Goal: Task Accomplishment & Management: Manage account settings

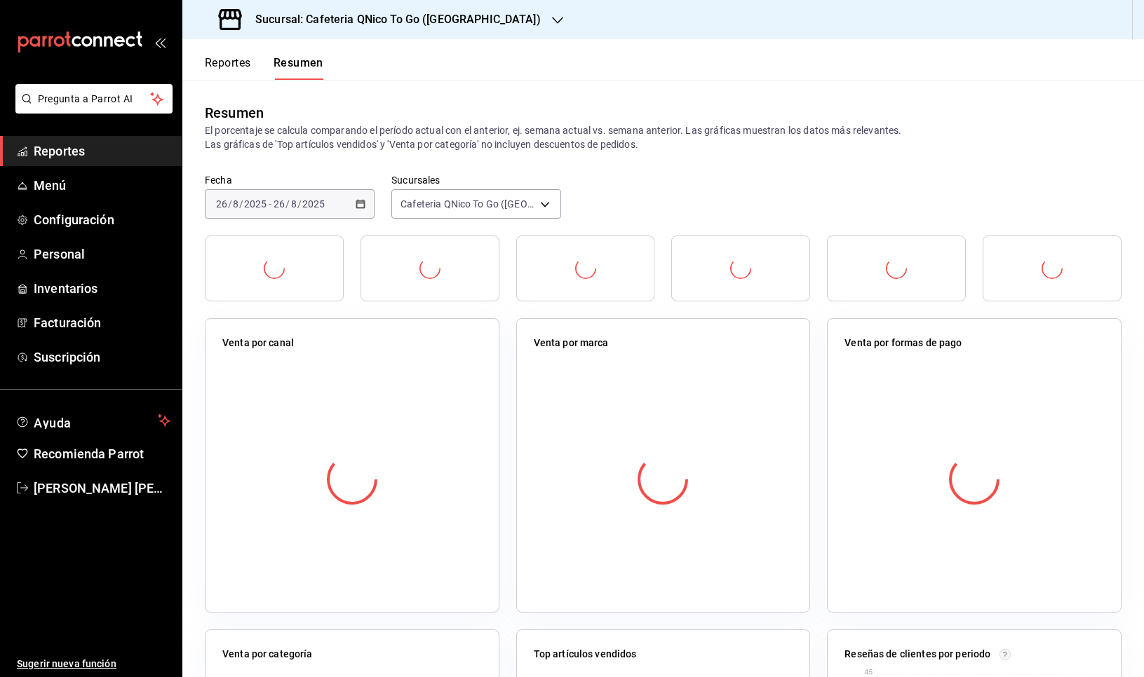
click at [431, 22] on h3 "Sucursal: Cafeteria QNico To Go ([GEOGRAPHIC_DATA])" at bounding box center [392, 19] width 297 height 17
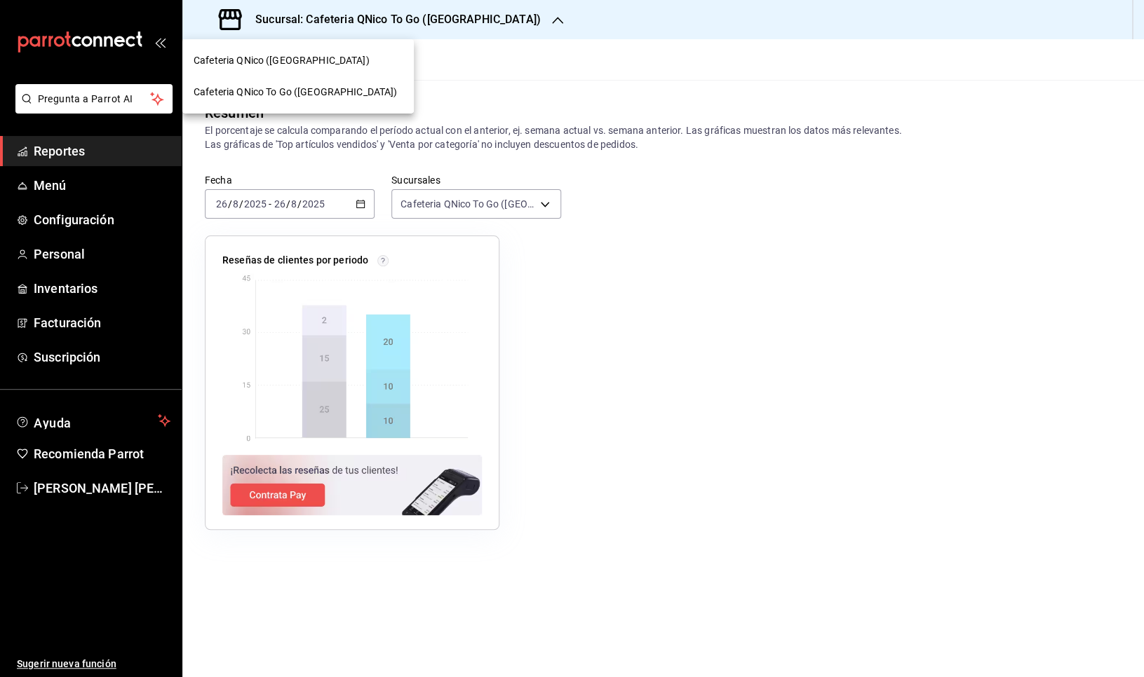
click at [297, 61] on span "Cafeteria QNico ([GEOGRAPHIC_DATA])" at bounding box center [282, 60] width 176 height 15
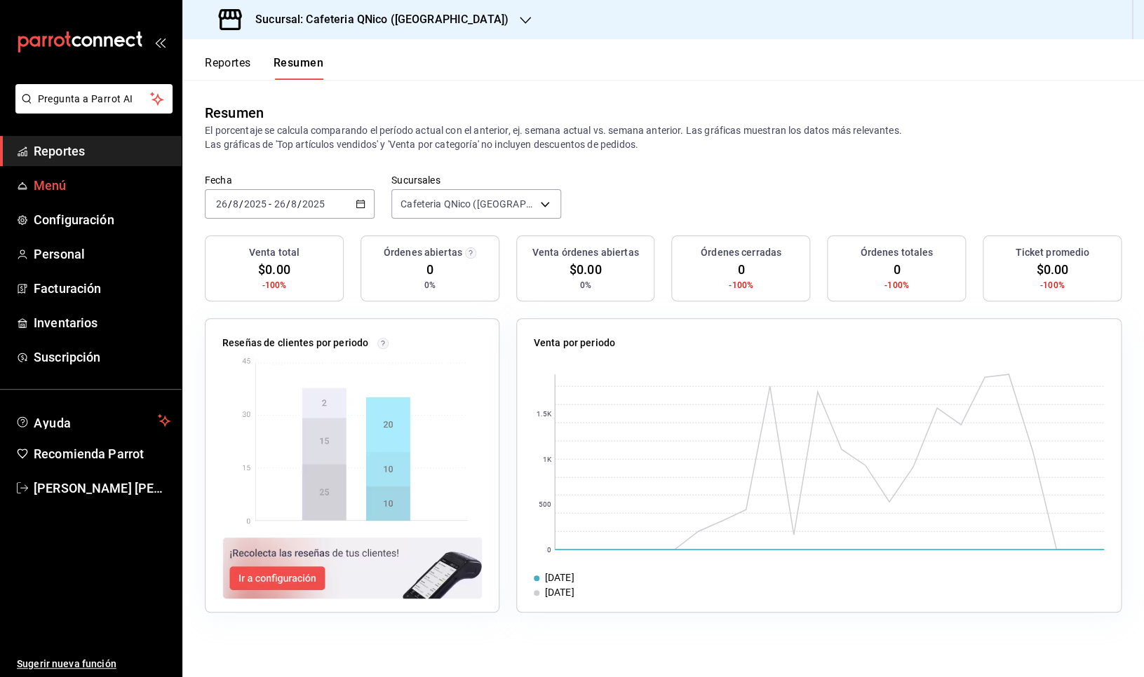
click at [76, 190] on span "Menú" at bounding box center [102, 185] width 137 height 19
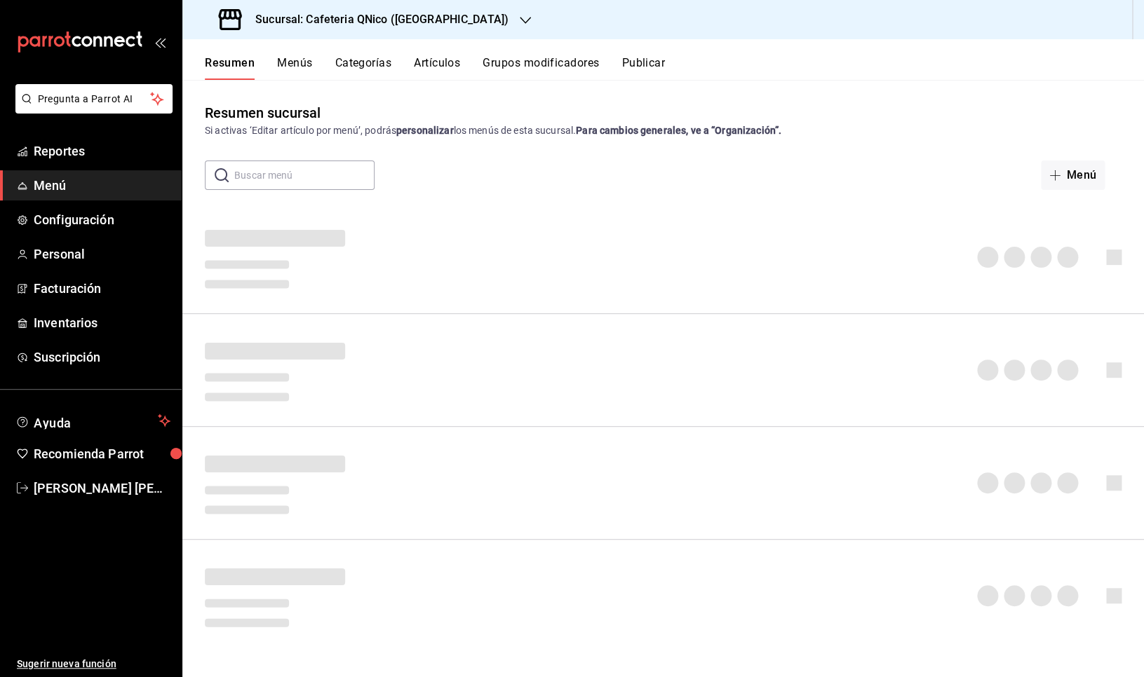
click at [57, 188] on span "Menú" at bounding box center [102, 185] width 137 height 19
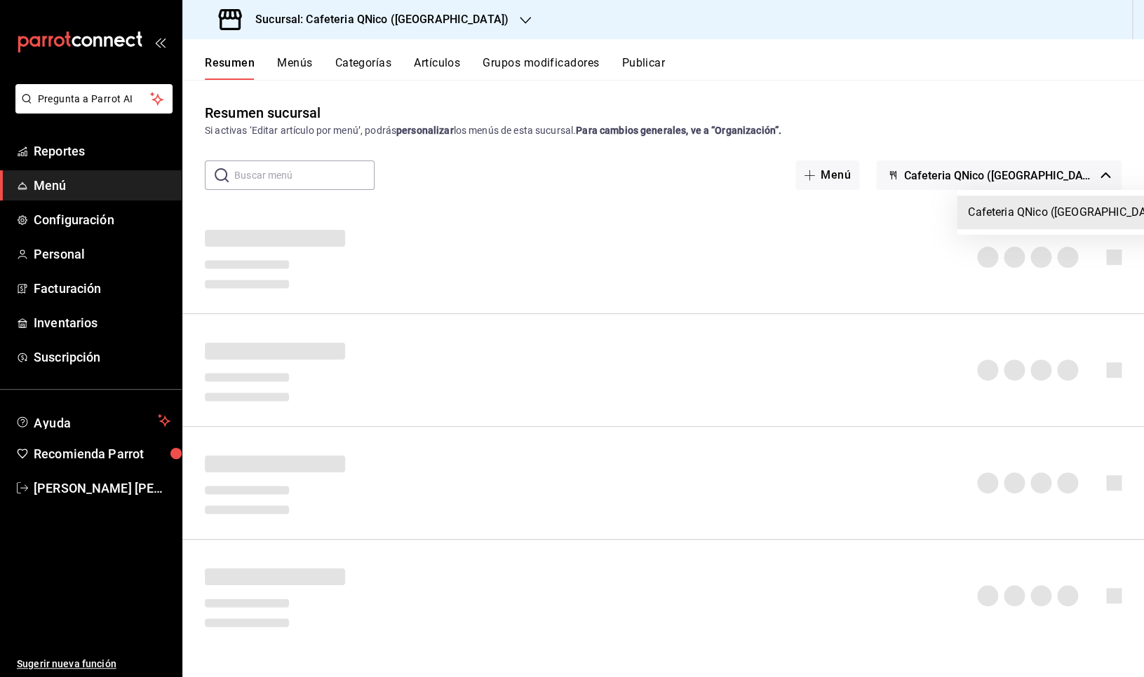
click at [936, 143] on div at bounding box center [572, 338] width 1144 height 677
click at [902, 175] on div at bounding box center [572, 338] width 1144 height 677
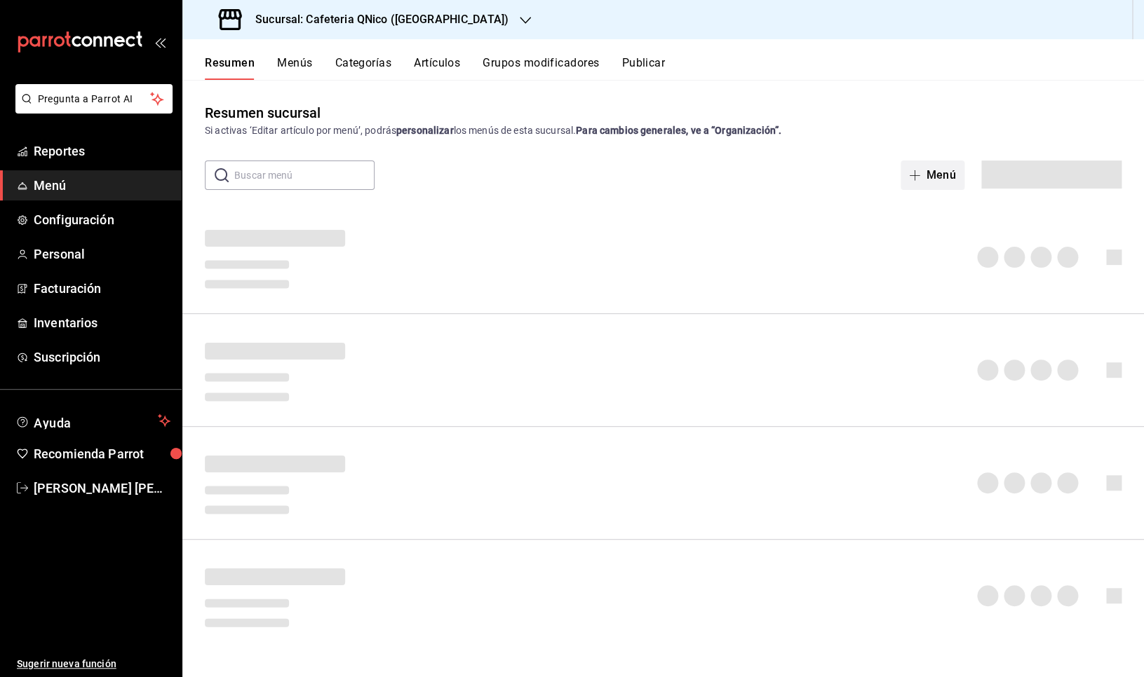
click at [924, 178] on span "button" at bounding box center [917, 175] width 17 height 11
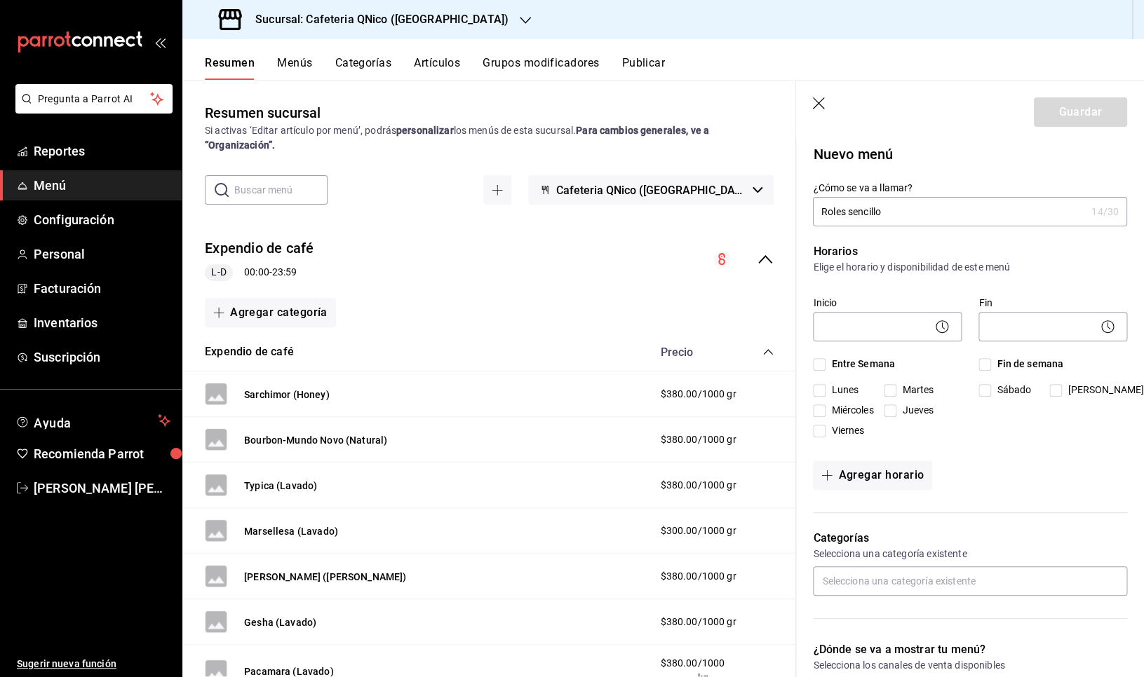
click at [843, 217] on input "Roles sencillo" at bounding box center [949, 212] width 273 height 28
click at [936, 214] on input "Rol sencillo" at bounding box center [949, 212] width 273 height 28
type input "Rol sencillo"
click at [823, 100] on icon "button" at bounding box center [820, 104] width 14 height 14
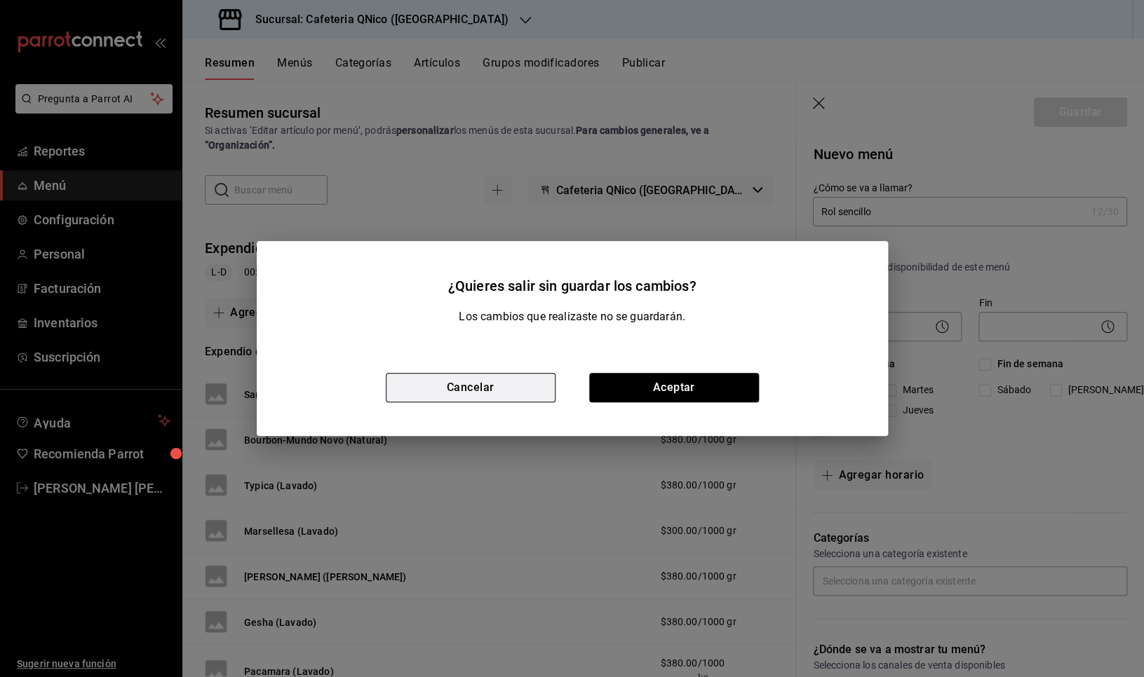
click at [519, 377] on button "Cancelar" at bounding box center [471, 387] width 170 height 29
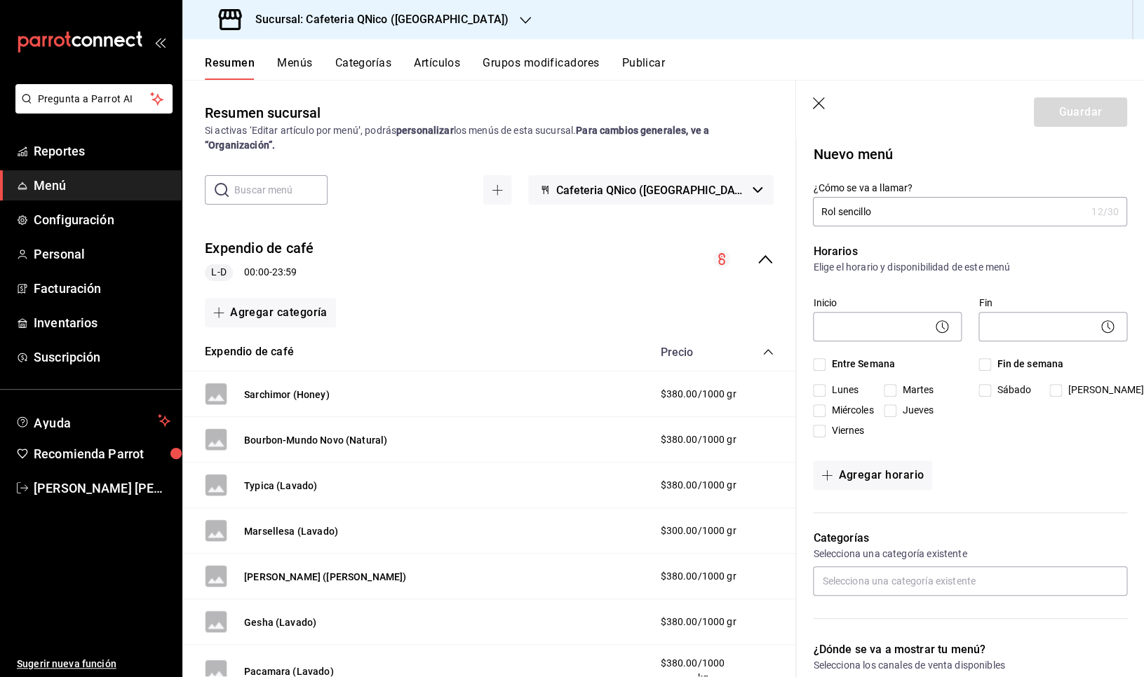
click at [817, 104] on icon "button" at bounding box center [820, 104] width 14 height 14
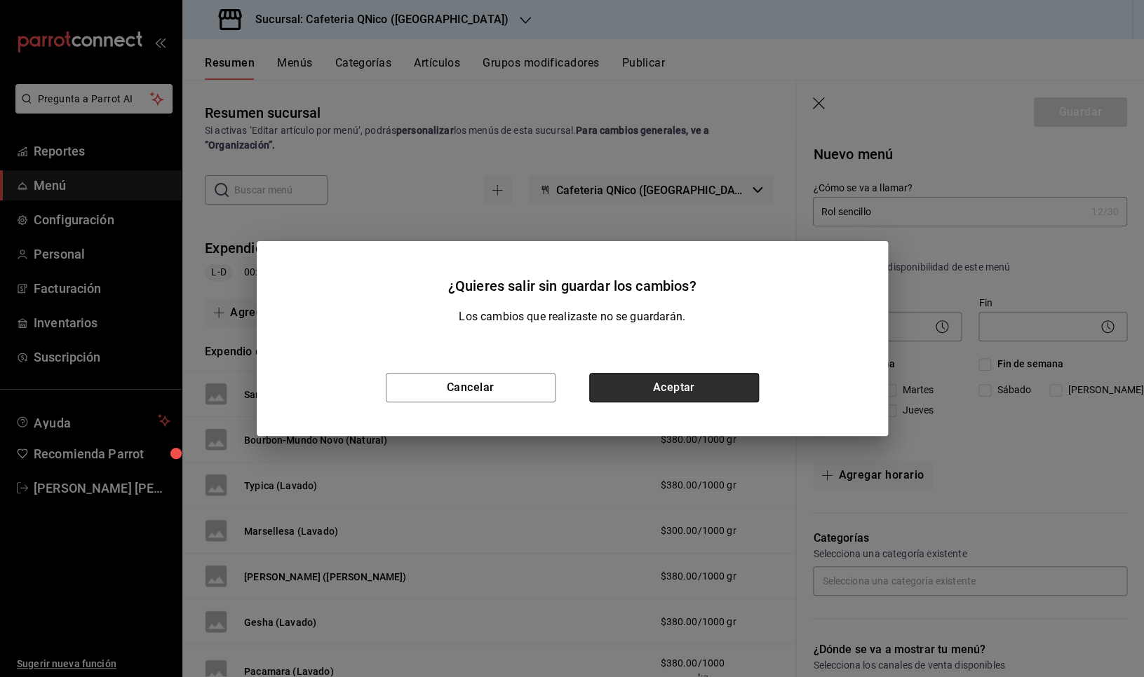
click at [673, 388] on button "Aceptar" at bounding box center [674, 387] width 170 height 29
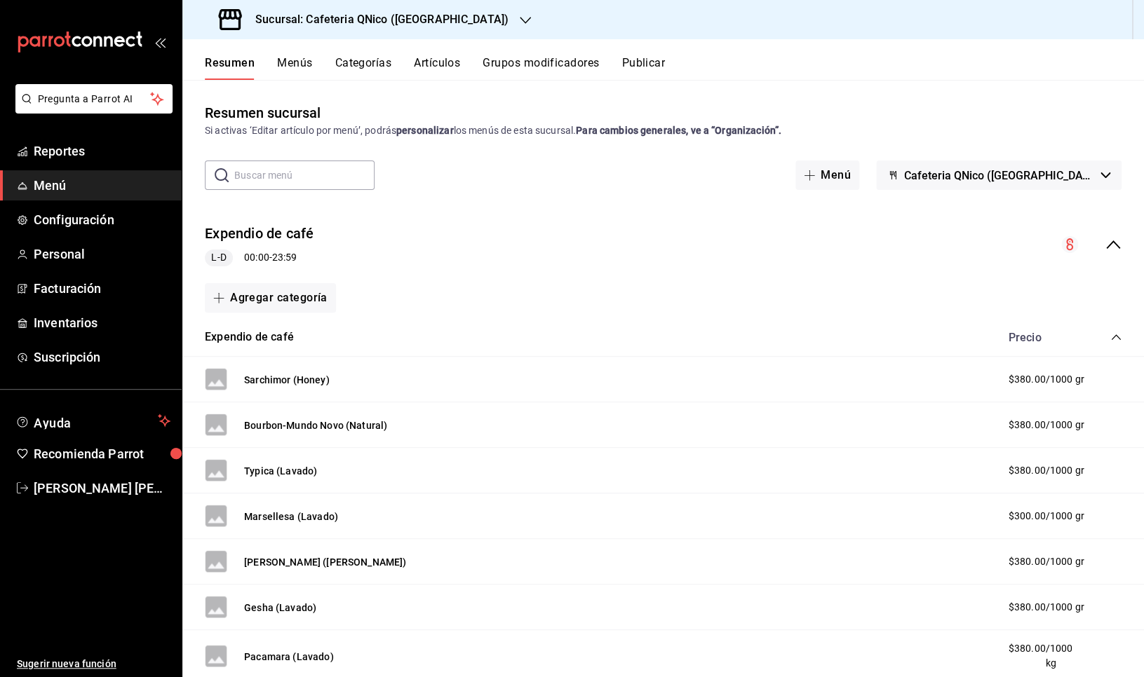
click at [443, 66] on button "Artículos" at bounding box center [437, 68] width 46 height 24
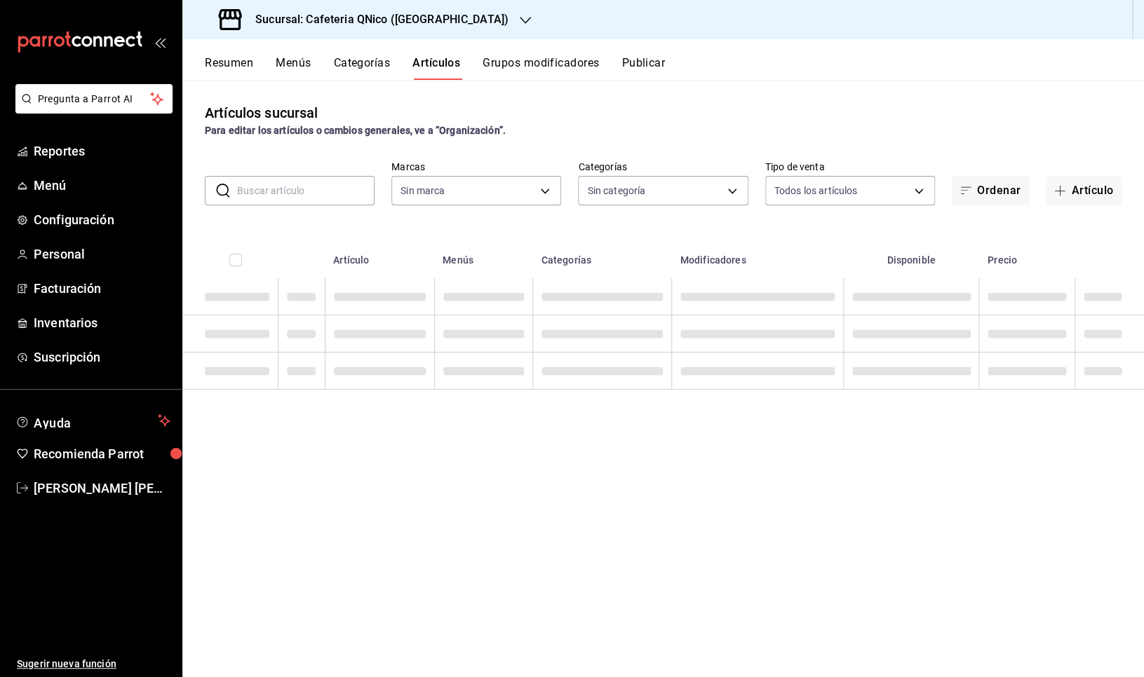
type input "e6019791-2125-48e8-aa49-7016dd547790"
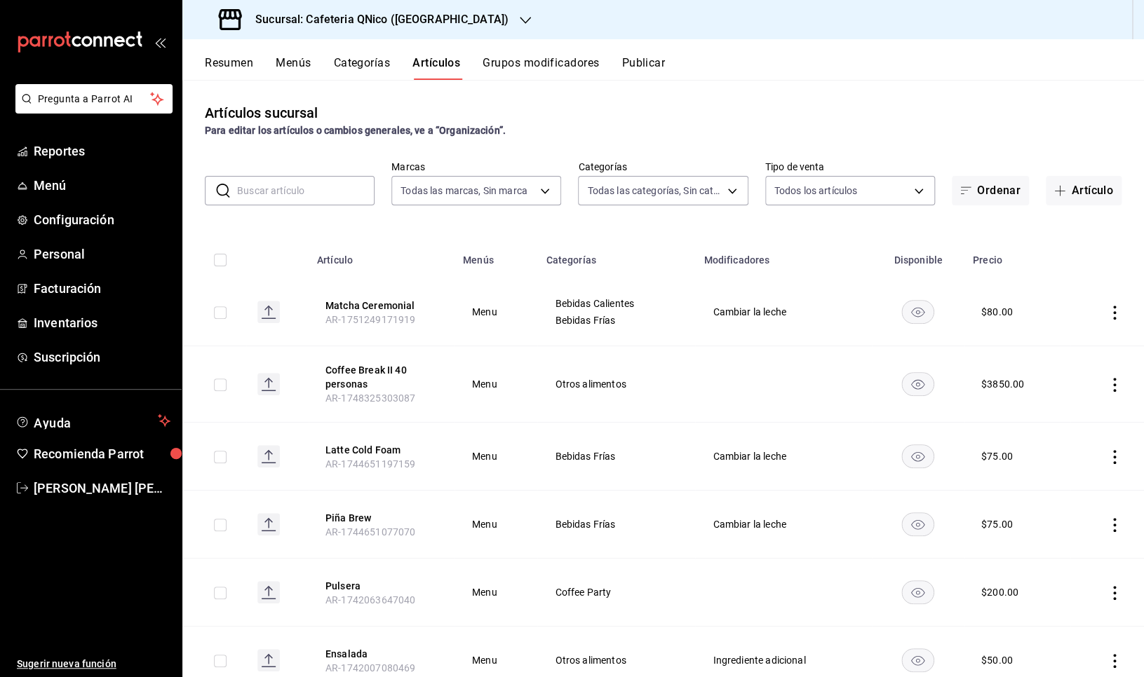
type input "89cc242f-19fb-49a7-a03f-6687f7ed0f1f,ab744dcf-2ba8-4a66-905d-f6f3b0908d82,ceed3…"
click at [1062, 192] on button "Artículo" at bounding box center [1084, 190] width 76 height 29
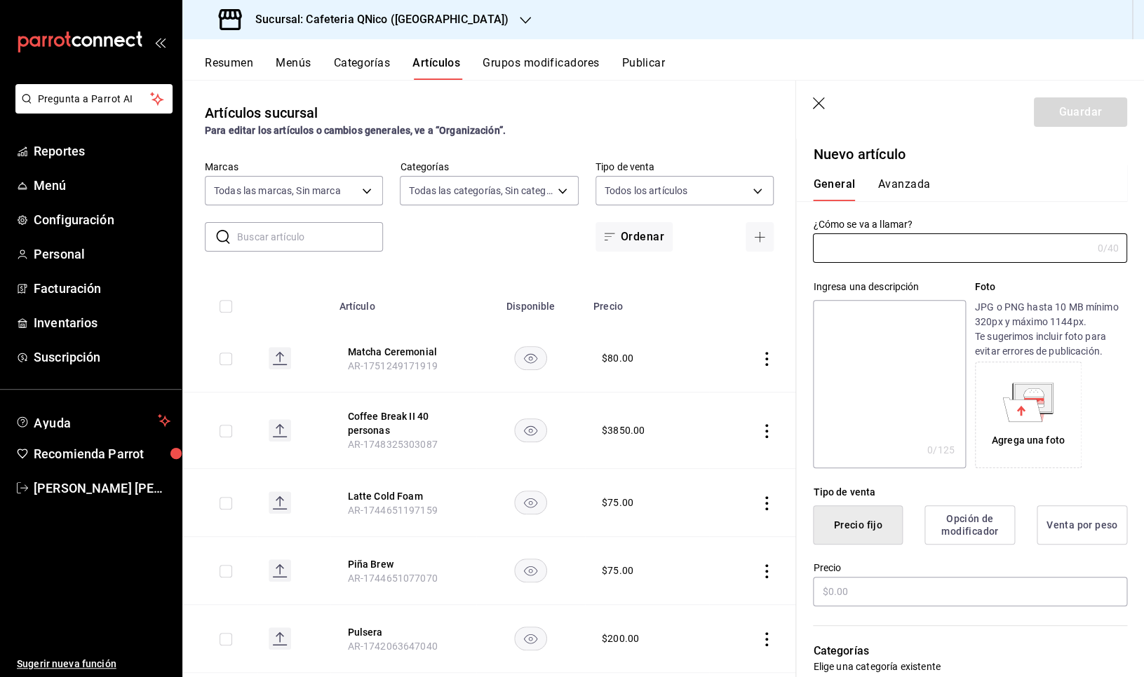
type input "AR-1756193080061"
click at [883, 248] on input "text" at bounding box center [952, 248] width 278 height 28
type input "r"
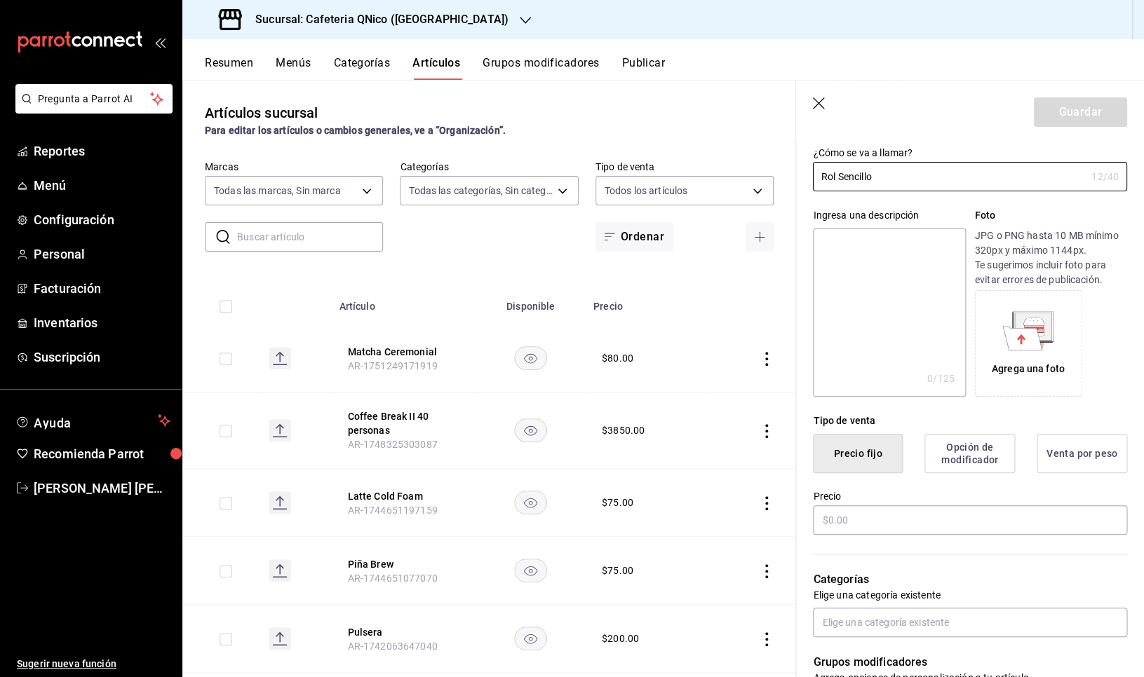
scroll to position [73, 0]
type input "Rol Sencillo"
click at [861, 517] on input "text" at bounding box center [970, 518] width 314 height 29
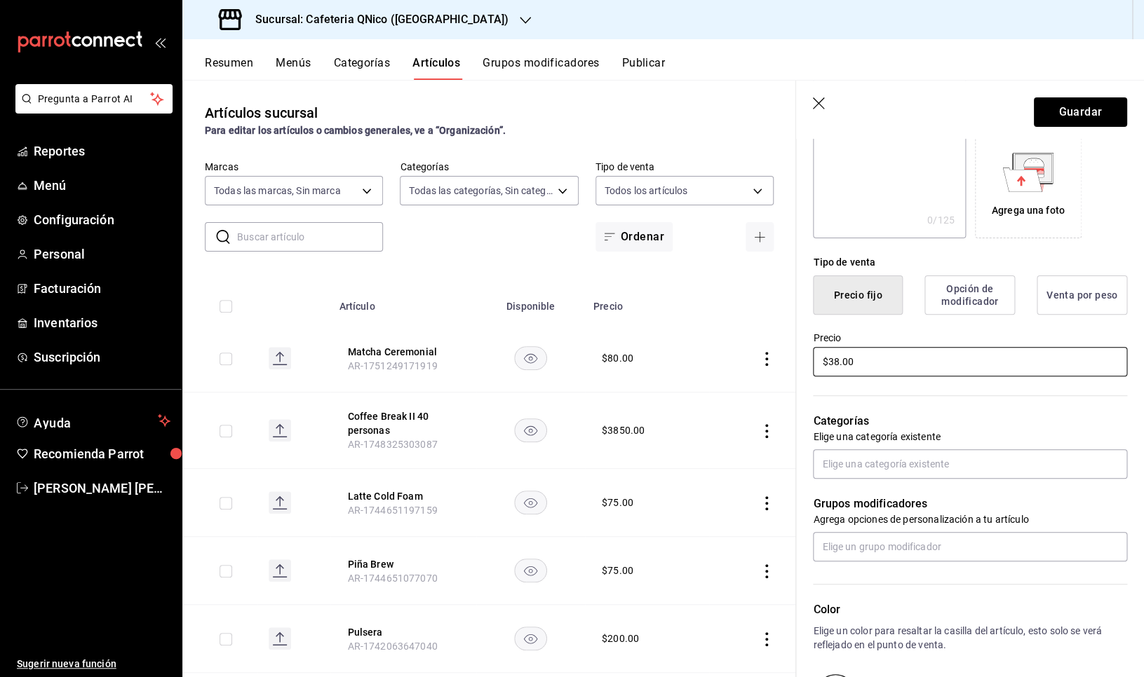
scroll to position [241, 0]
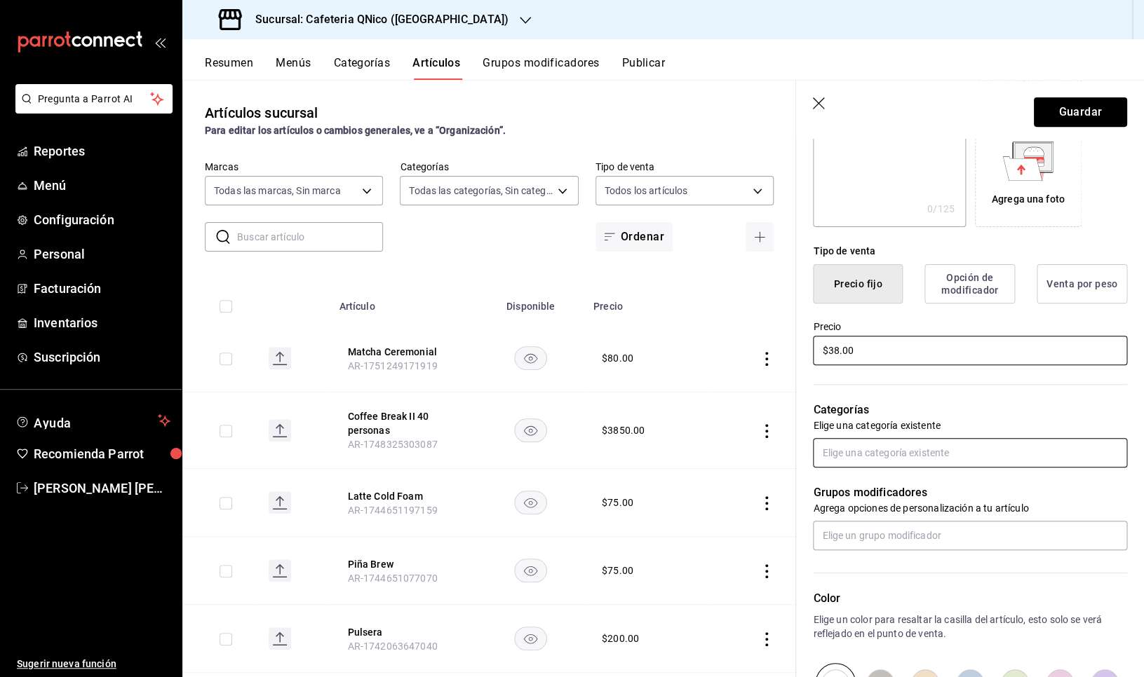
type input "$38.00"
click at [899, 454] on input "text" at bounding box center [970, 452] width 314 height 29
click at [933, 501] on div "Grupos modificadores Agrega opciones de personalización a tu artículo" at bounding box center [961, 509] width 331 height 83
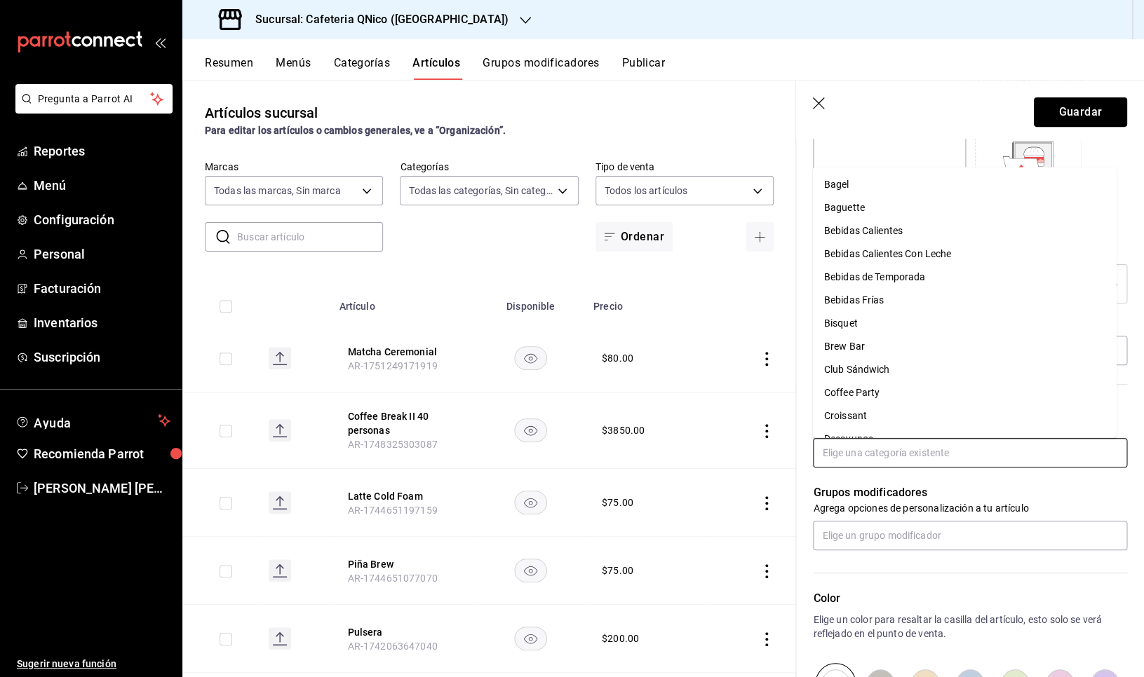
click at [922, 453] on input "text" at bounding box center [970, 452] width 314 height 29
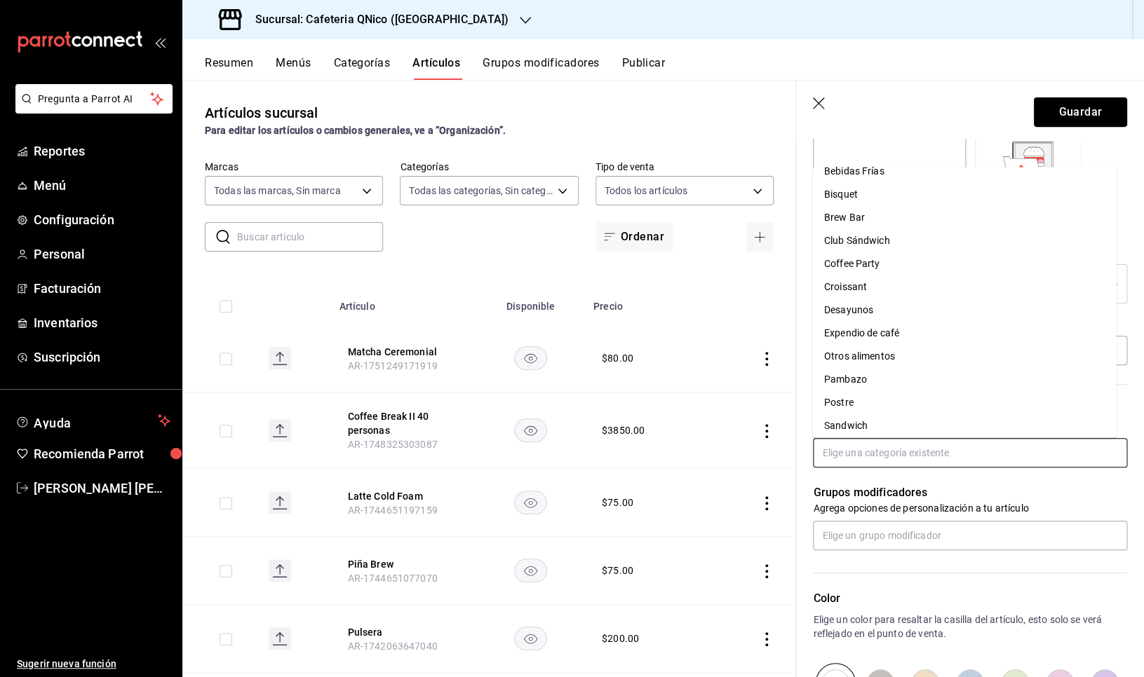
scroll to position [125, 0]
click at [920, 493] on p "Grupos modificadores" at bounding box center [970, 493] width 314 height 17
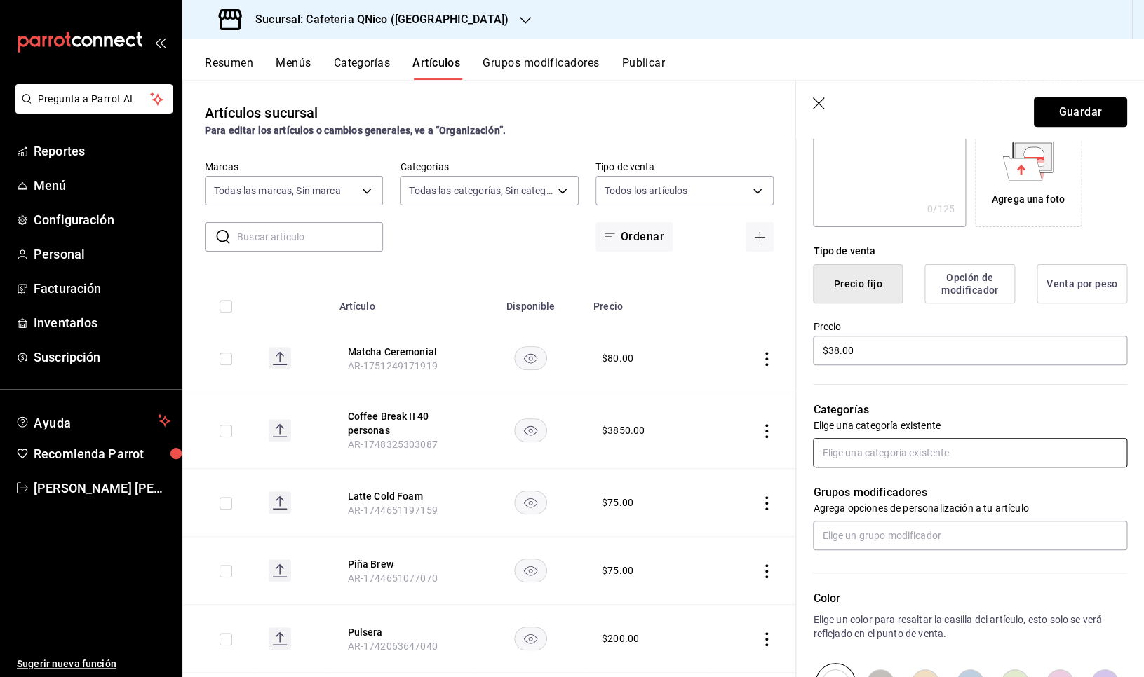
click at [908, 450] on input "text" at bounding box center [970, 452] width 314 height 29
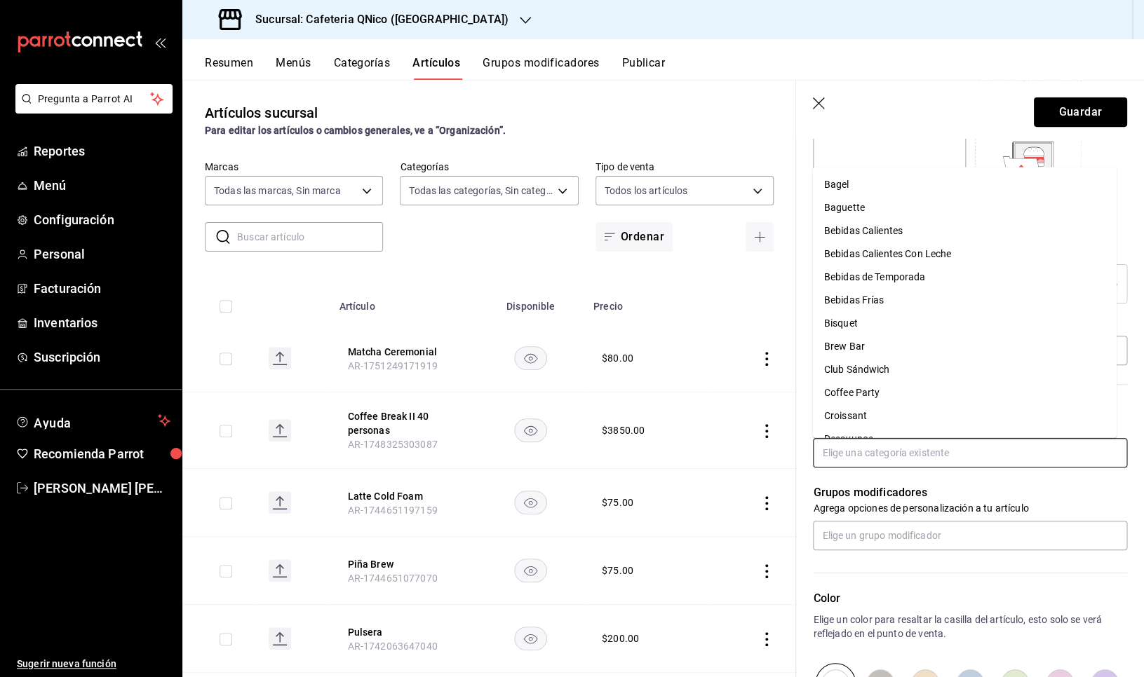
scroll to position [134, 0]
click at [886, 396] on li "Postre" at bounding box center [965, 397] width 304 height 23
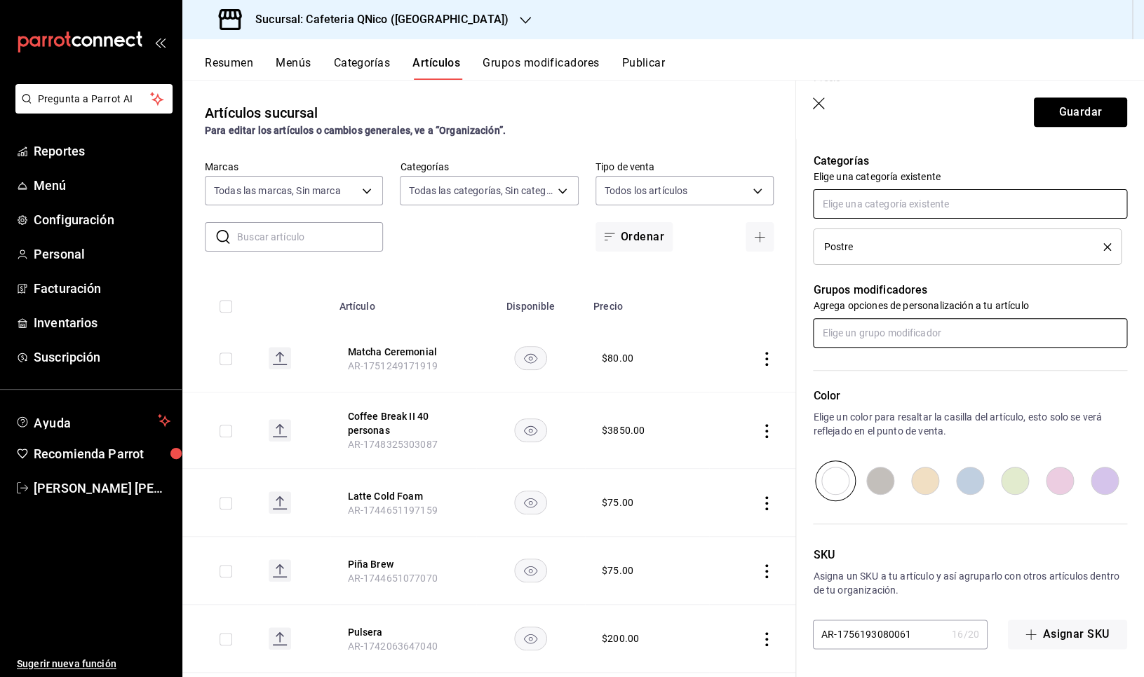
scroll to position [0, 0]
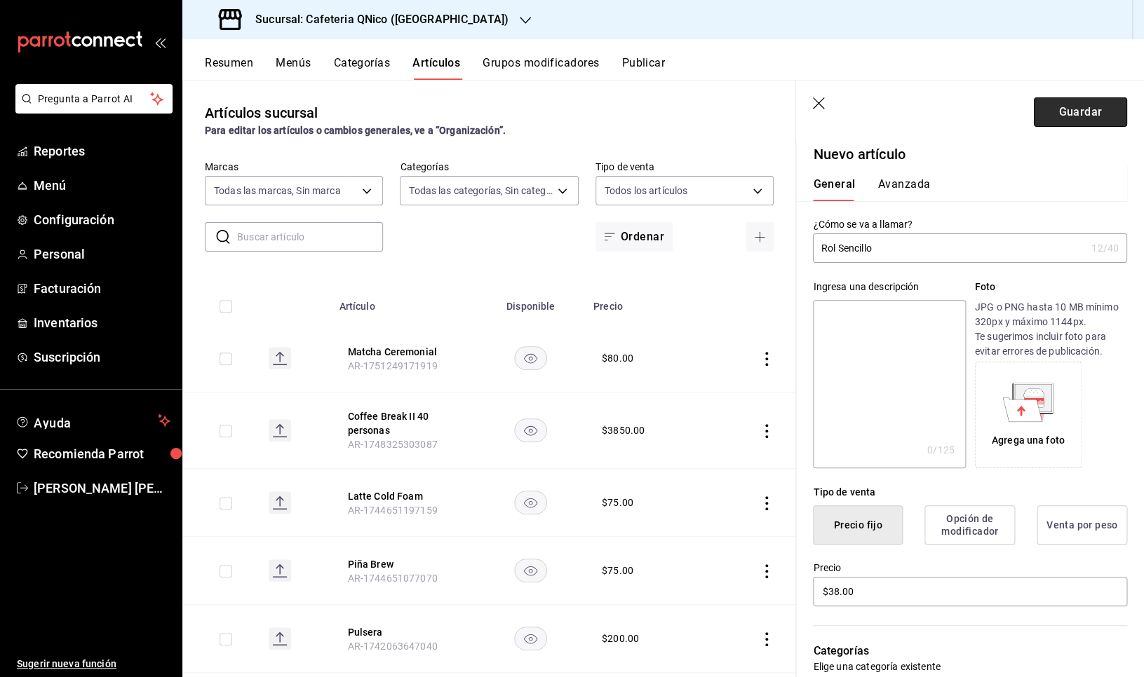
click at [1046, 115] on button "Guardar" at bounding box center [1080, 111] width 93 height 29
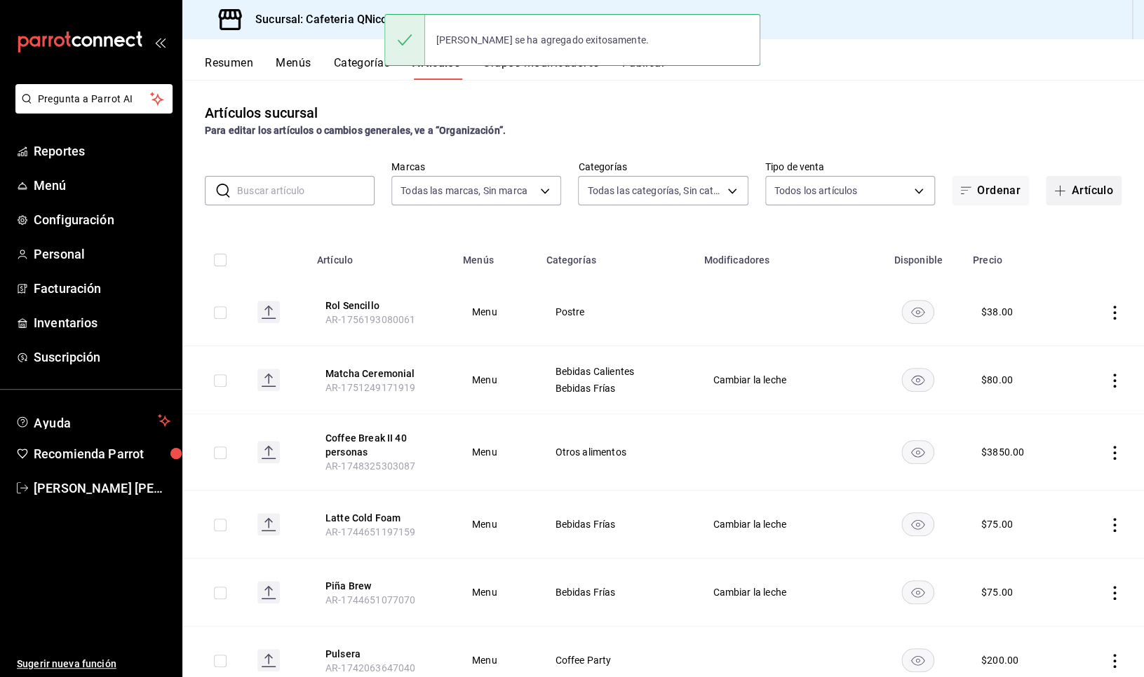
click at [1054, 191] on icon "button" at bounding box center [1059, 190] width 11 height 11
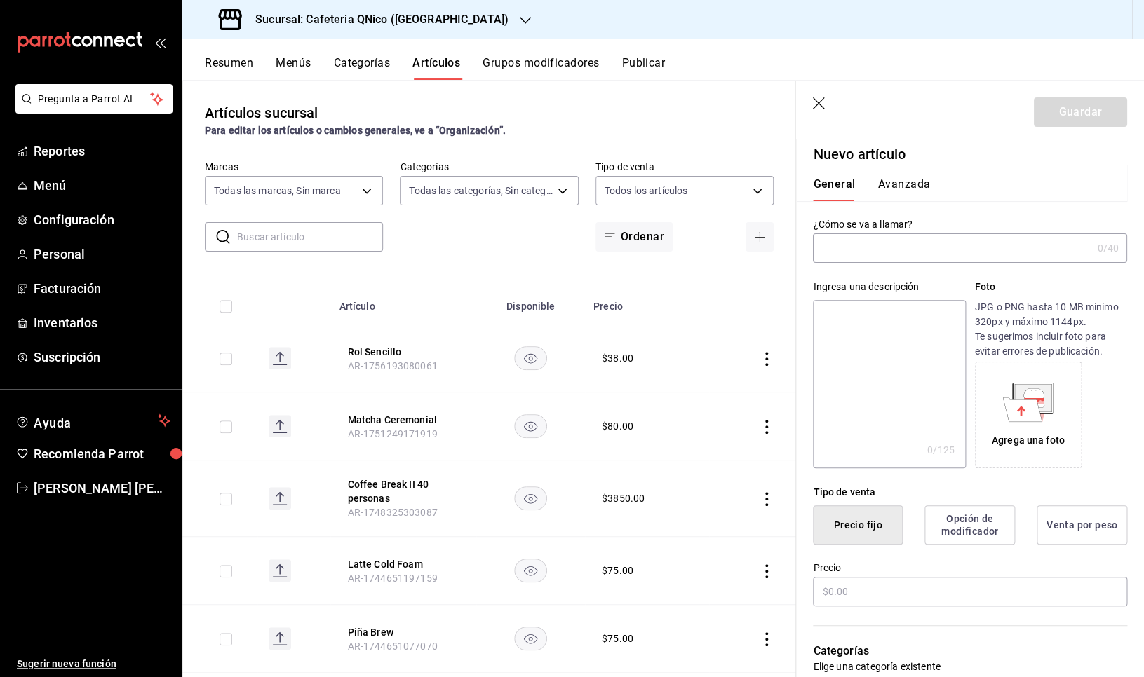
click at [862, 257] on input "text" at bounding box center [952, 248] width 278 height 28
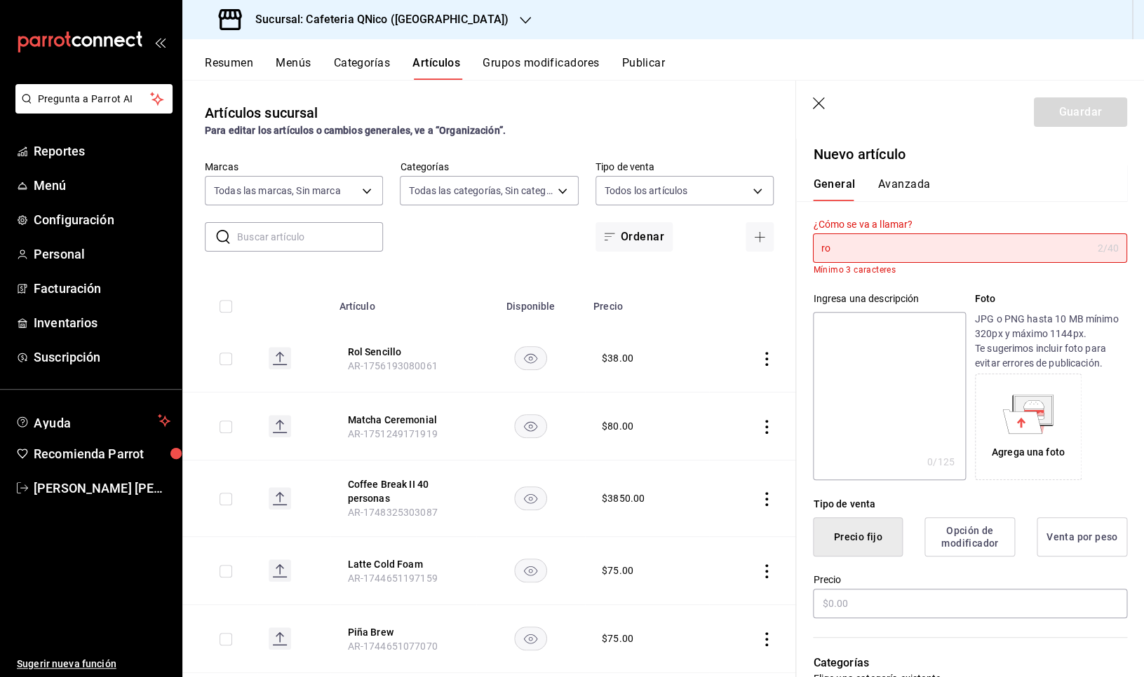
type input "r"
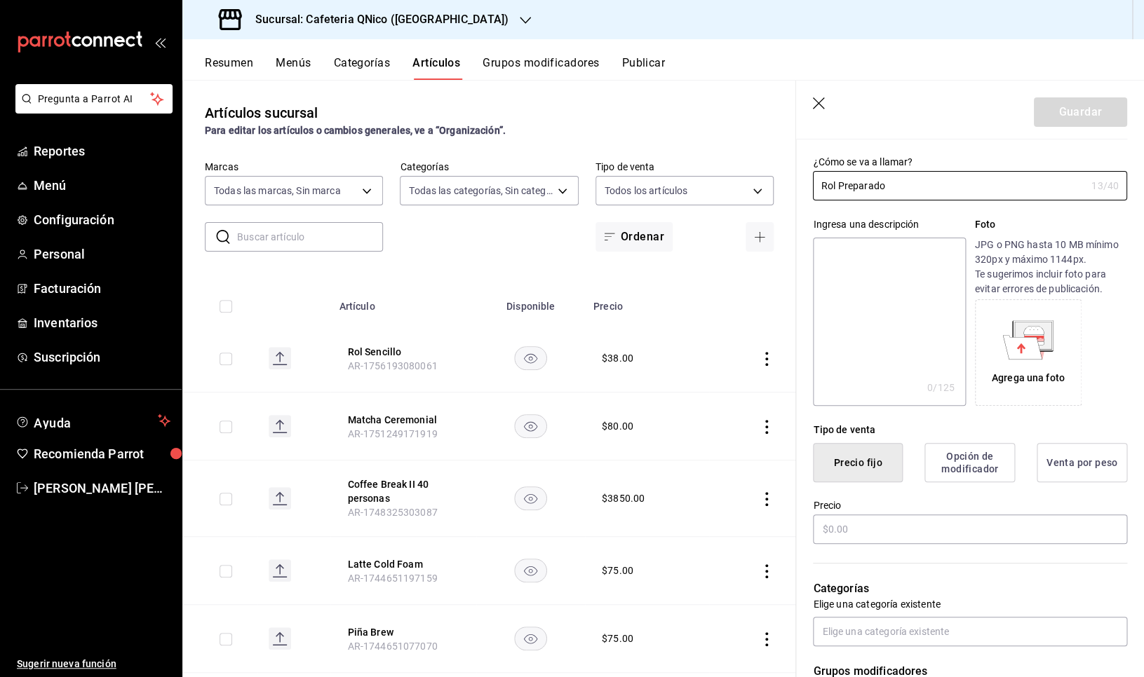
scroll to position [73, 0]
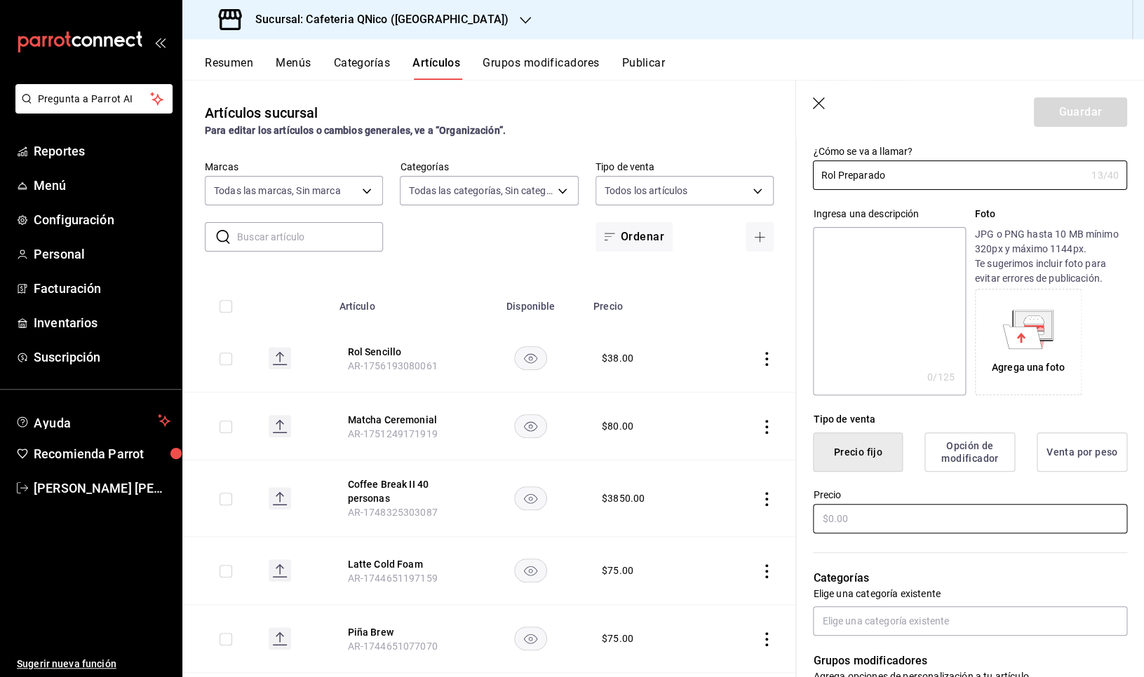
click at [847, 522] on input "text" at bounding box center [970, 518] width 314 height 29
click at [900, 179] on input "Rol Preparado" at bounding box center [949, 175] width 273 height 28
click at [850, 522] on input "text" at bounding box center [970, 518] width 314 height 29
drag, startPoint x: 890, startPoint y: 178, endPoint x: 840, endPoint y: 178, distance: 50.5
click at [840, 178] on input "Rol Preparado" at bounding box center [949, 175] width 273 height 28
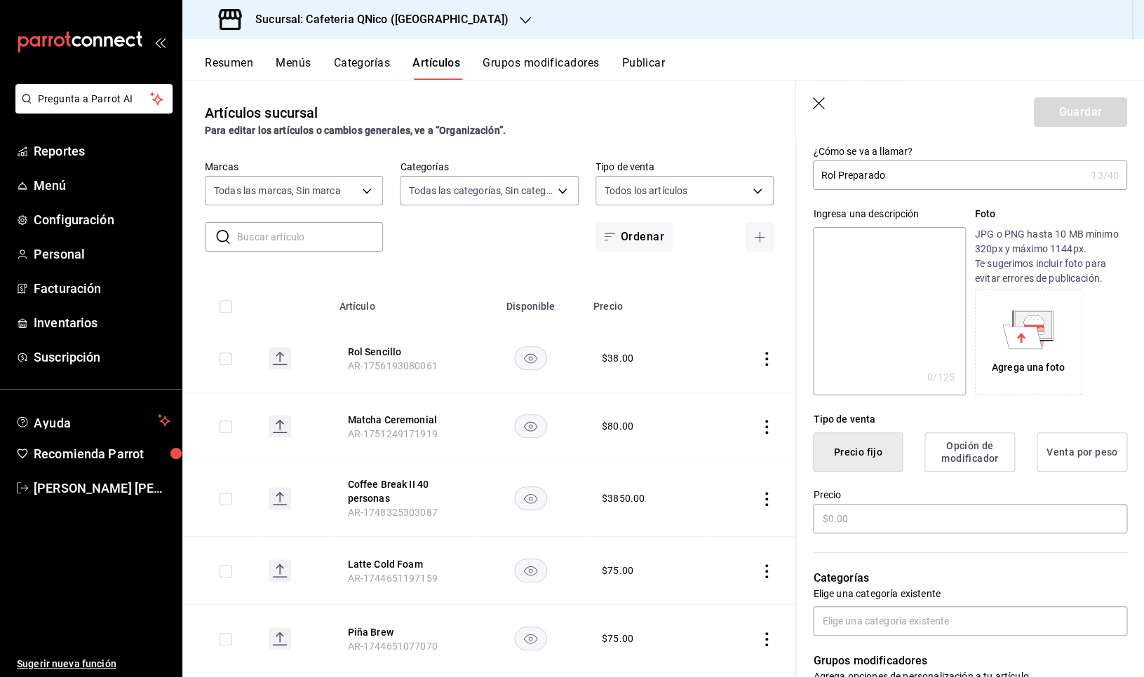
click at [911, 177] on input "Rol Preparado" at bounding box center [949, 175] width 273 height 28
click at [859, 519] on input "text" at bounding box center [970, 518] width 314 height 29
drag, startPoint x: 886, startPoint y: 177, endPoint x: 843, endPoint y: 179, distance: 42.8
click at [843, 179] on input "Rol Preparado" at bounding box center [949, 175] width 273 height 28
type input "Rol Preparado"
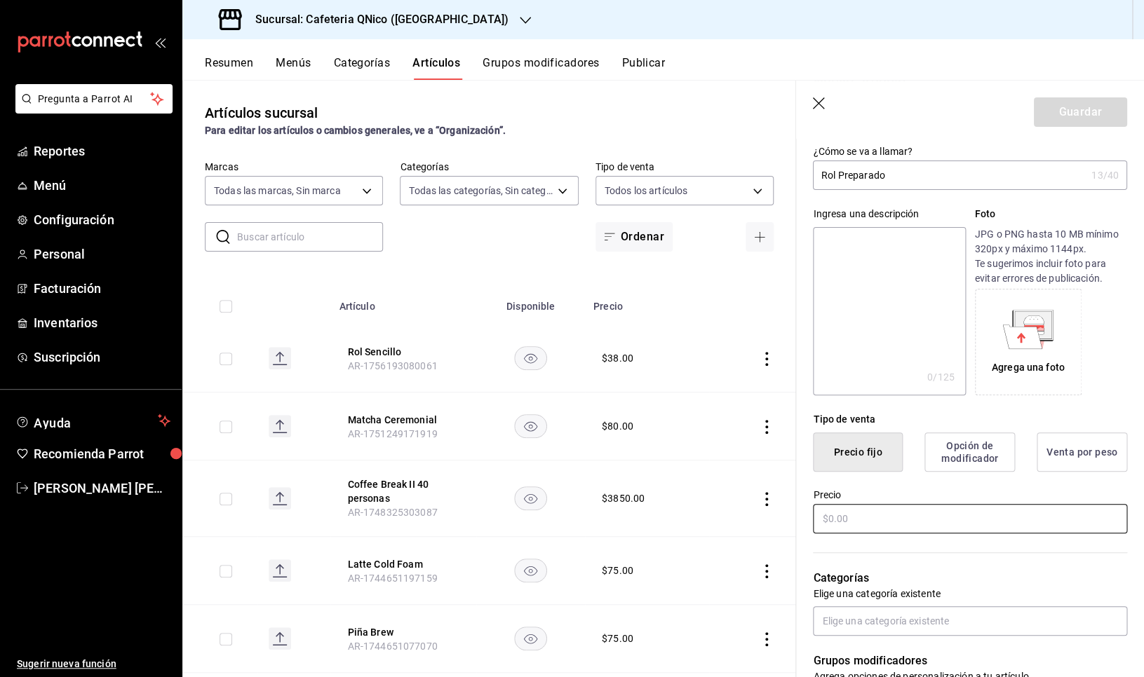
click at [845, 522] on input "text" at bounding box center [970, 518] width 314 height 29
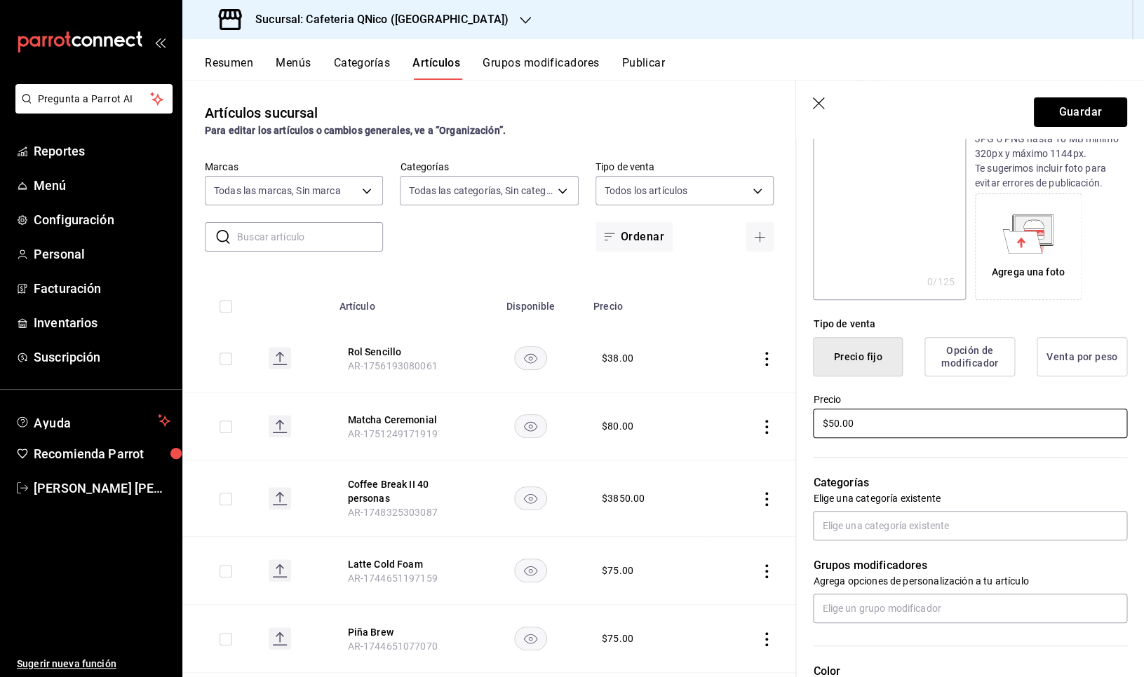
scroll to position [189, 0]
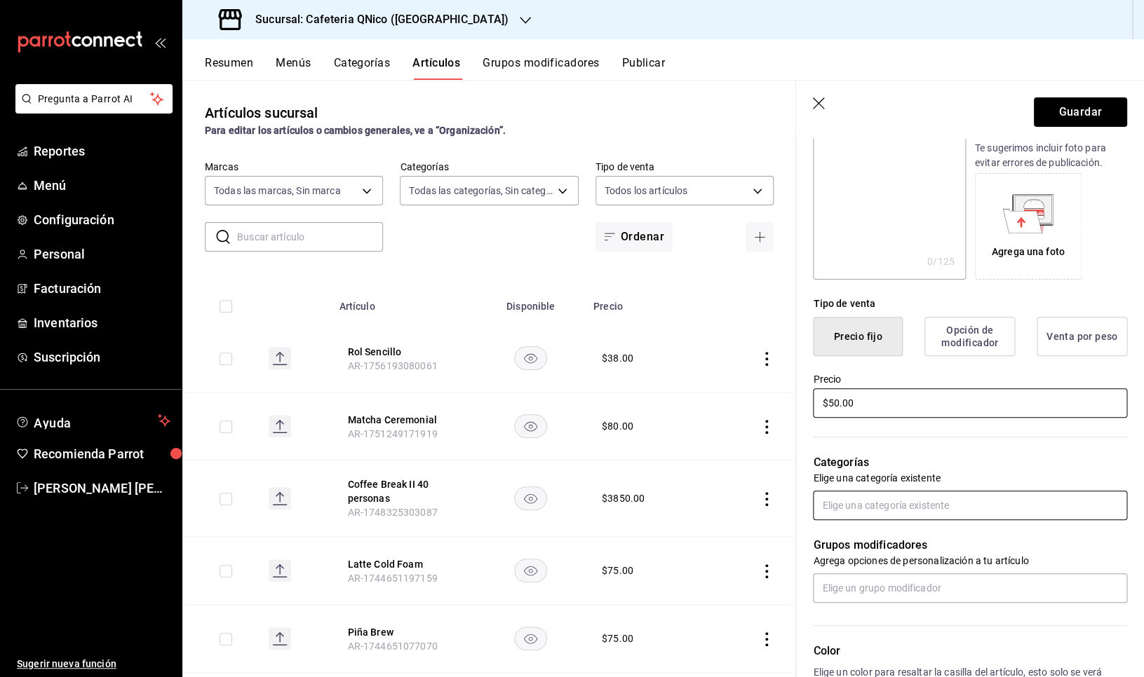
type input "$50.00"
click at [950, 506] on input "text" at bounding box center [970, 505] width 314 height 29
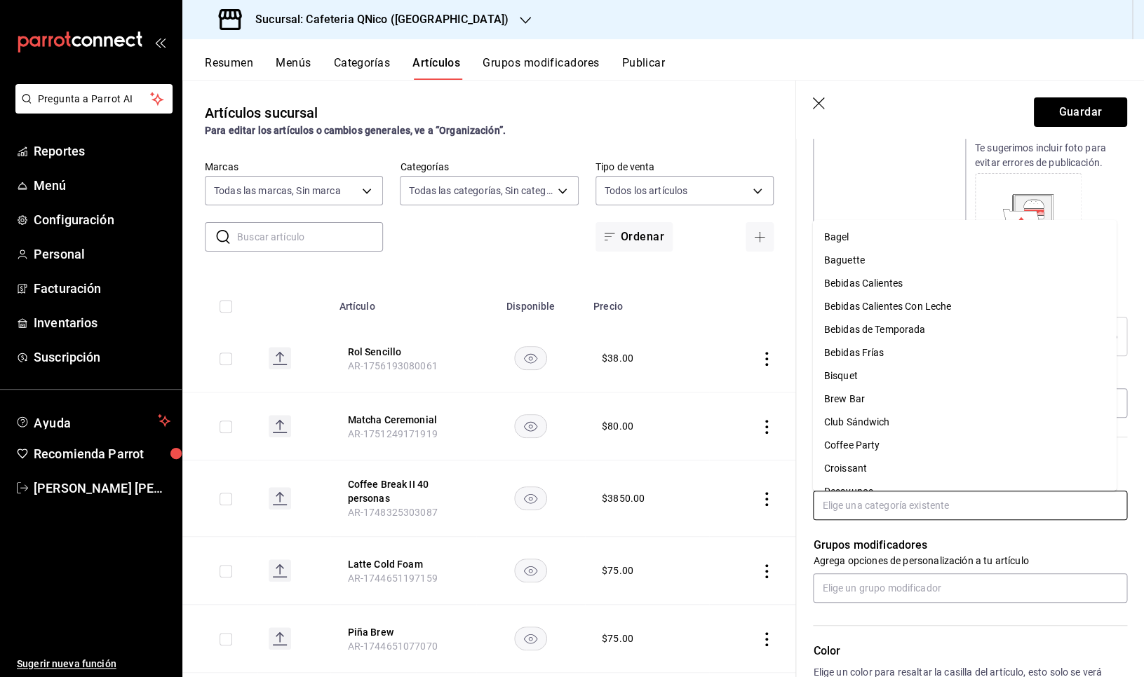
scroll to position [134, 0]
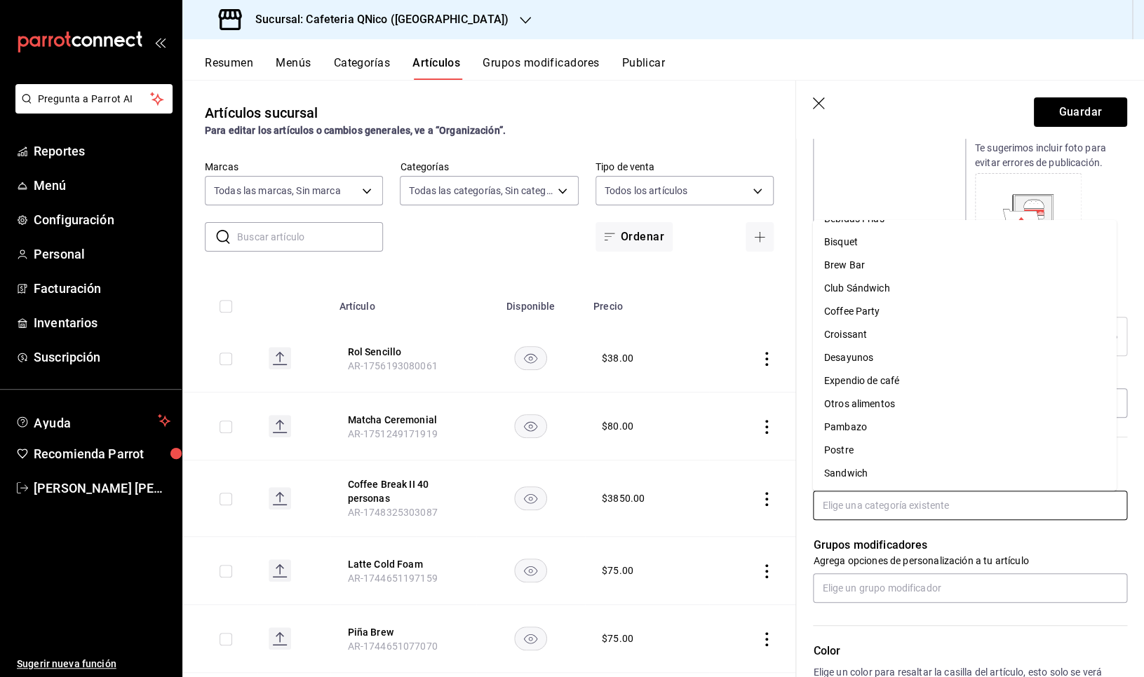
click at [851, 457] on li "Postre" at bounding box center [965, 450] width 304 height 23
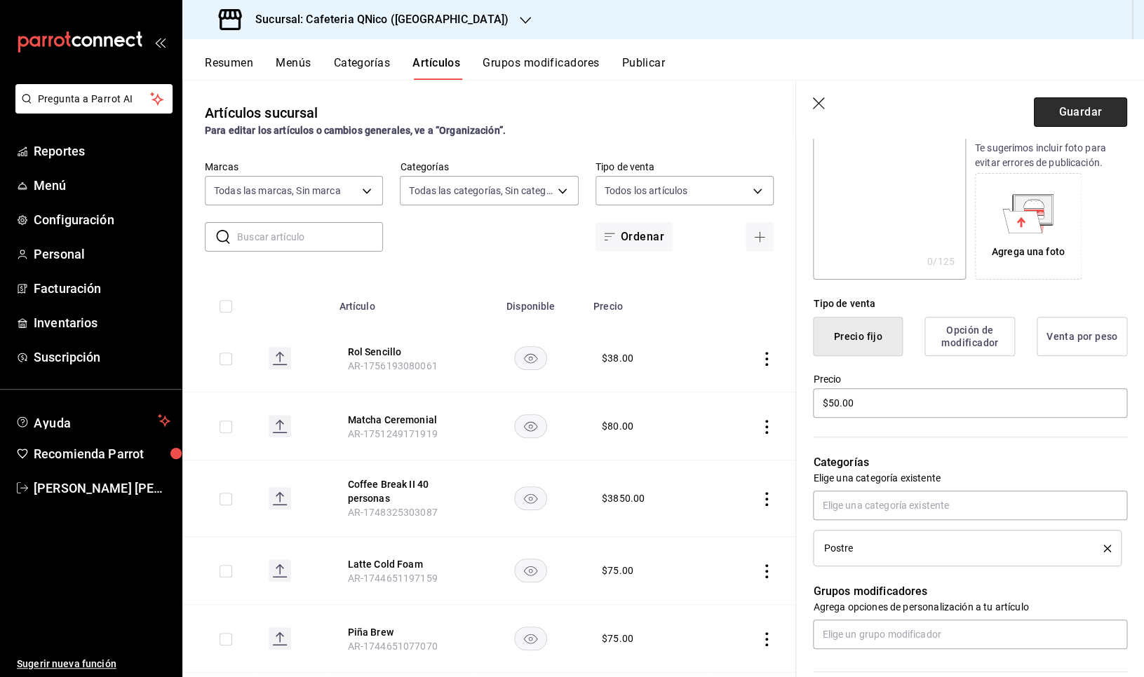
click at [1058, 111] on button "Guardar" at bounding box center [1080, 111] width 93 height 29
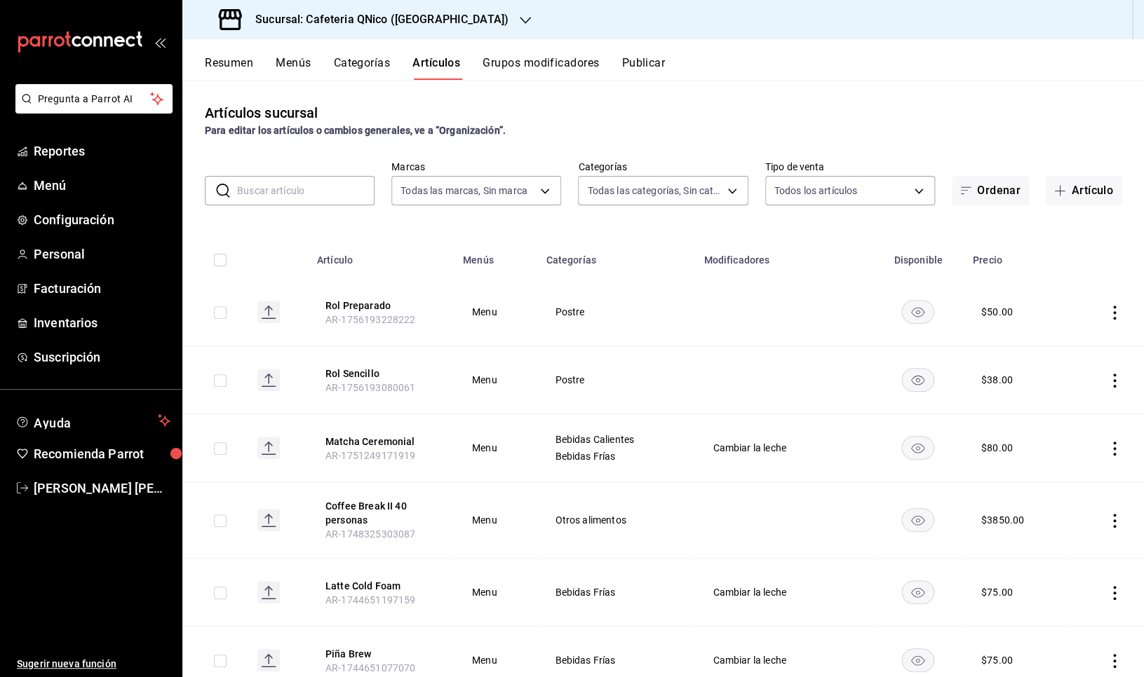
click at [653, 58] on button "Publicar" at bounding box center [642, 68] width 43 height 24
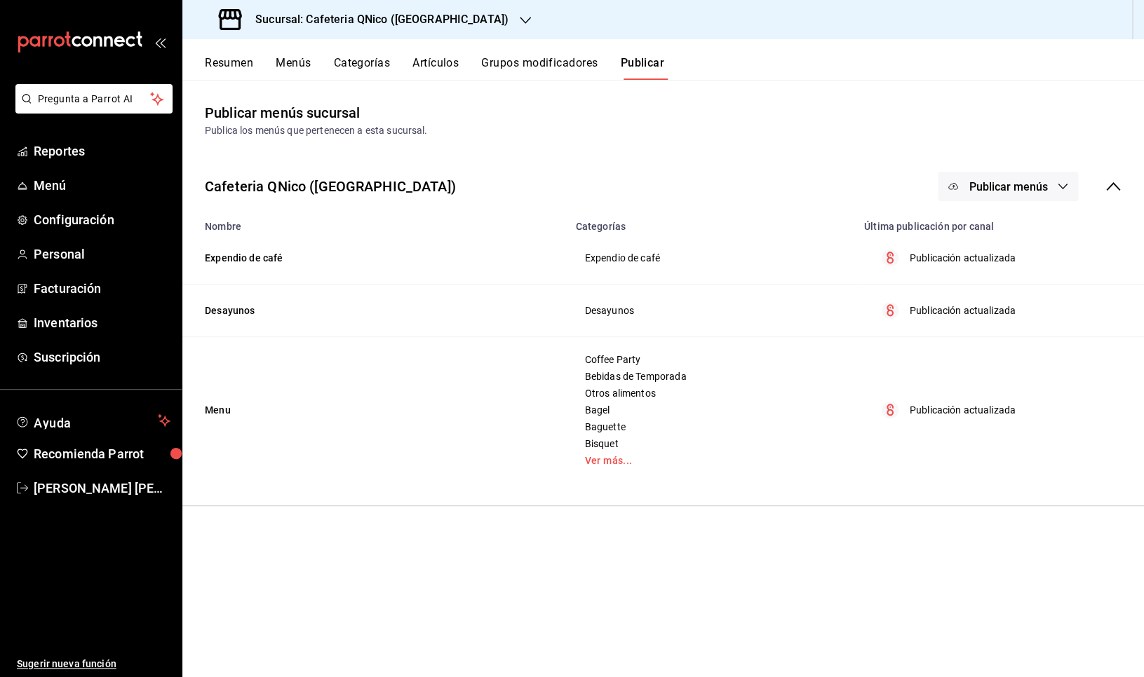
click at [989, 198] on button "Publicar menús" at bounding box center [1008, 186] width 140 height 29
click at [997, 233] on span "Punto de venta" at bounding box center [1027, 232] width 67 height 15
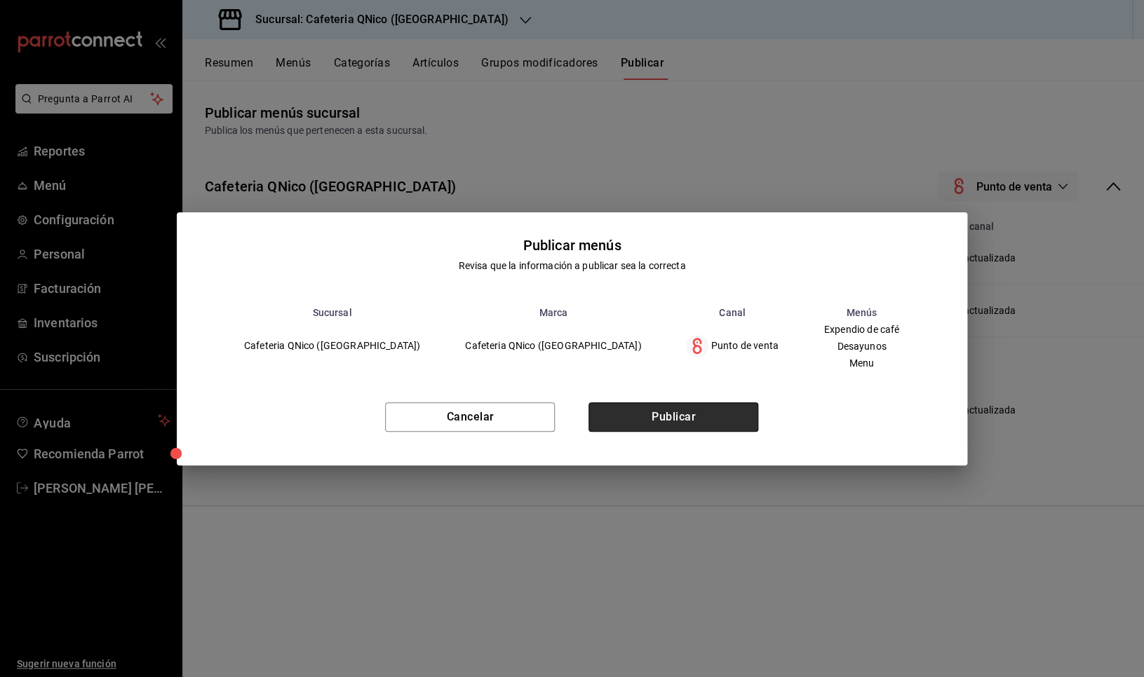
click at [689, 416] on button "Publicar" at bounding box center [673, 417] width 170 height 29
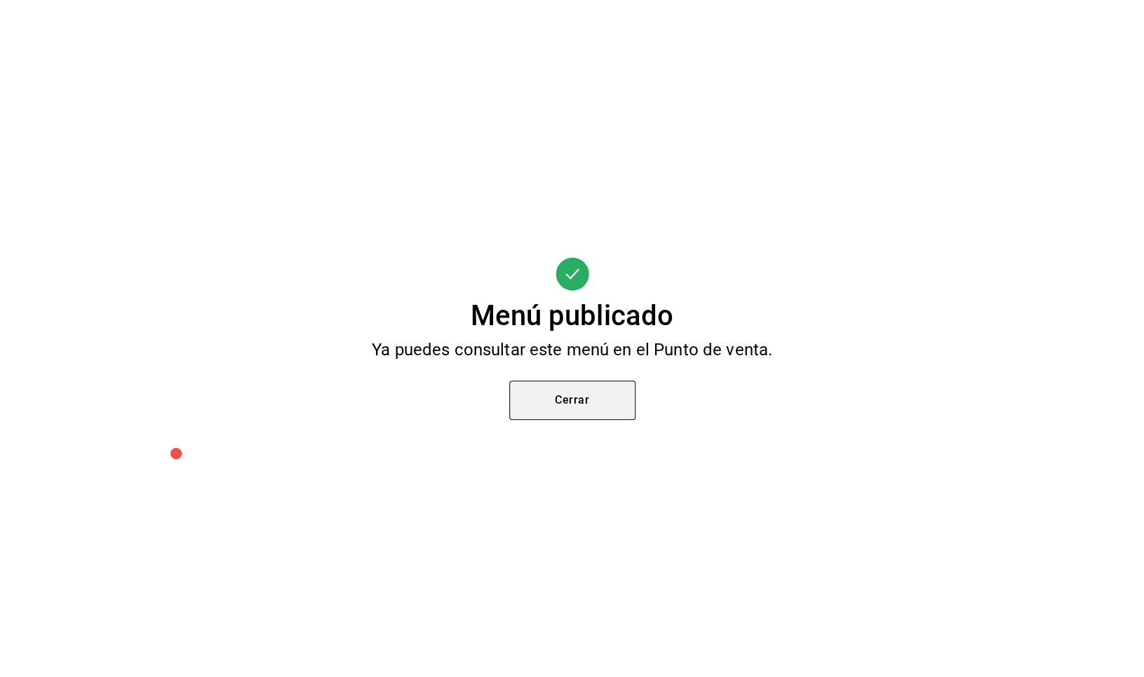
click at [586, 398] on button "Cerrar" at bounding box center [572, 400] width 126 height 39
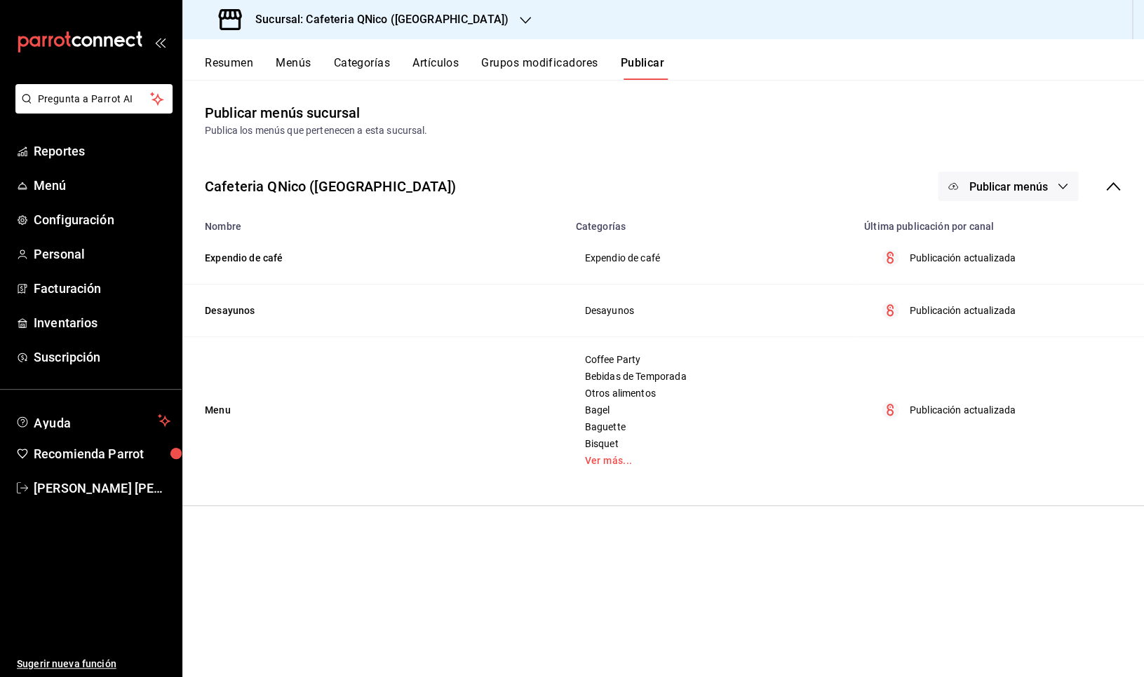
click at [350, 20] on h3 "Sucursal: Cafeteria QNico ([GEOGRAPHIC_DATA])" at bounding box center [376, 19] width 264 height 17
click at [309, 91] on span "Cafeteria QNico To Go ([GEOGRAPHIC_DATA])" at bounding box center [295, 92] width 203 height 15
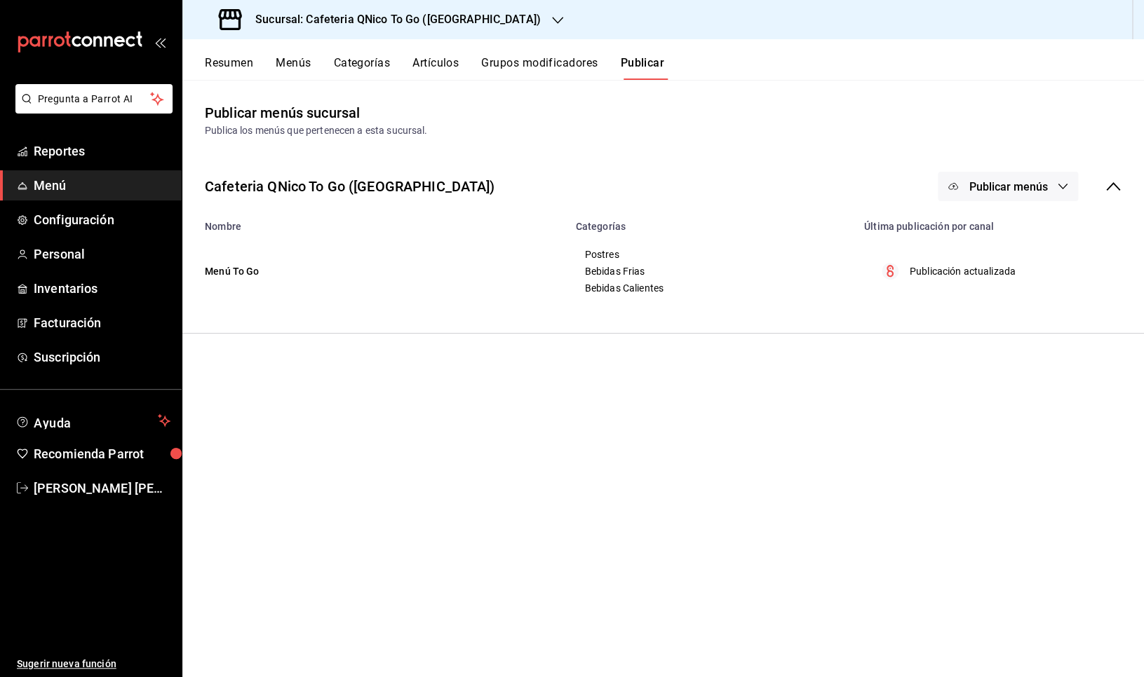
click at [446, 67] on button "Artículos" at bounding box center [435, 68] width 46 height 24
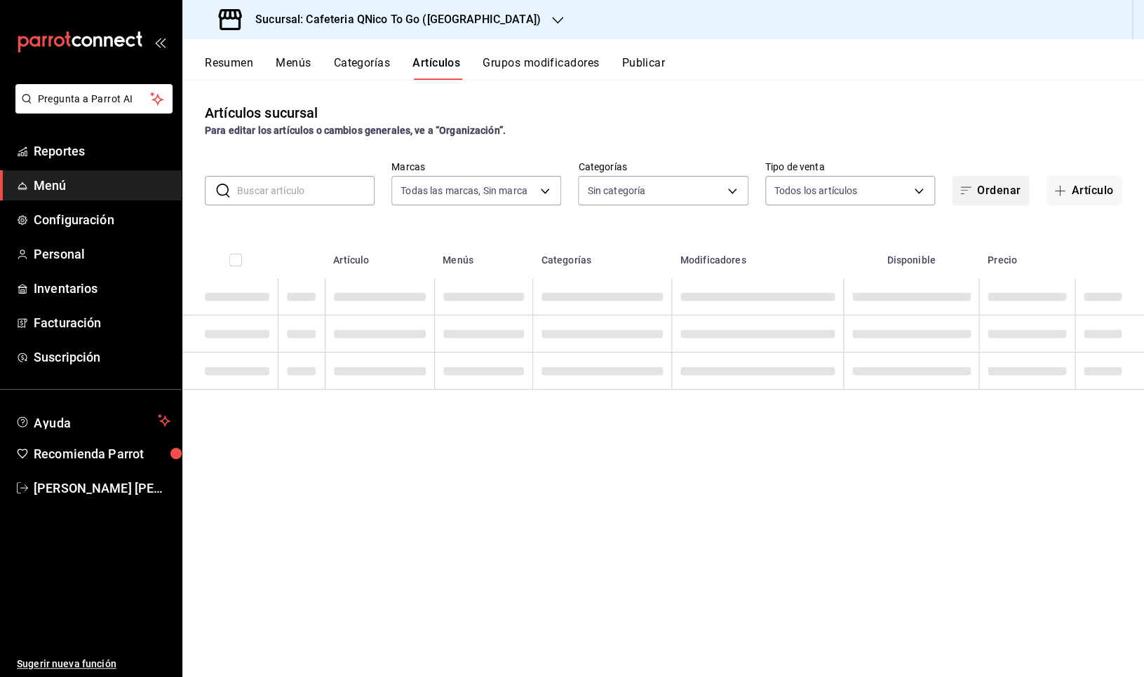
type input "9cf9a0c9-7842-44e2-8f0b-3e45717820e2"
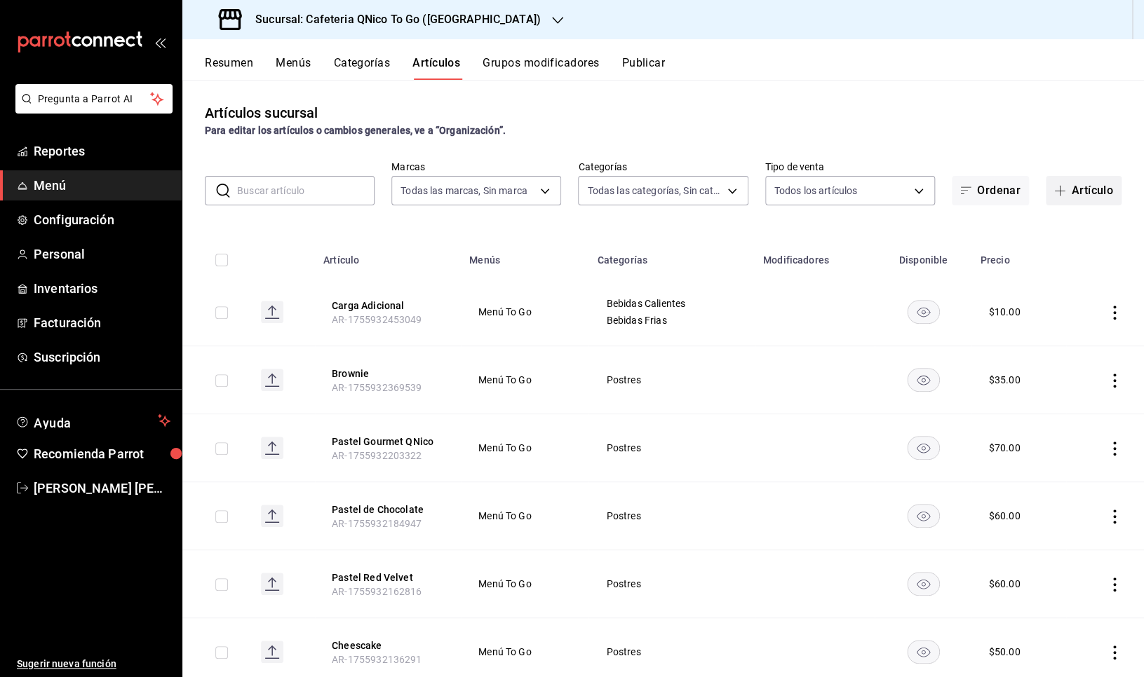
type input "247acd95-a567-4708-a7b7-ae6c61ebdfb1,05bcca90-8bbb-4782-9ecd-da06332ce71e,c6b08…"
click at [1066, 200] on button "Artículo" at bounding box center [1084, 190] width 76 height 29
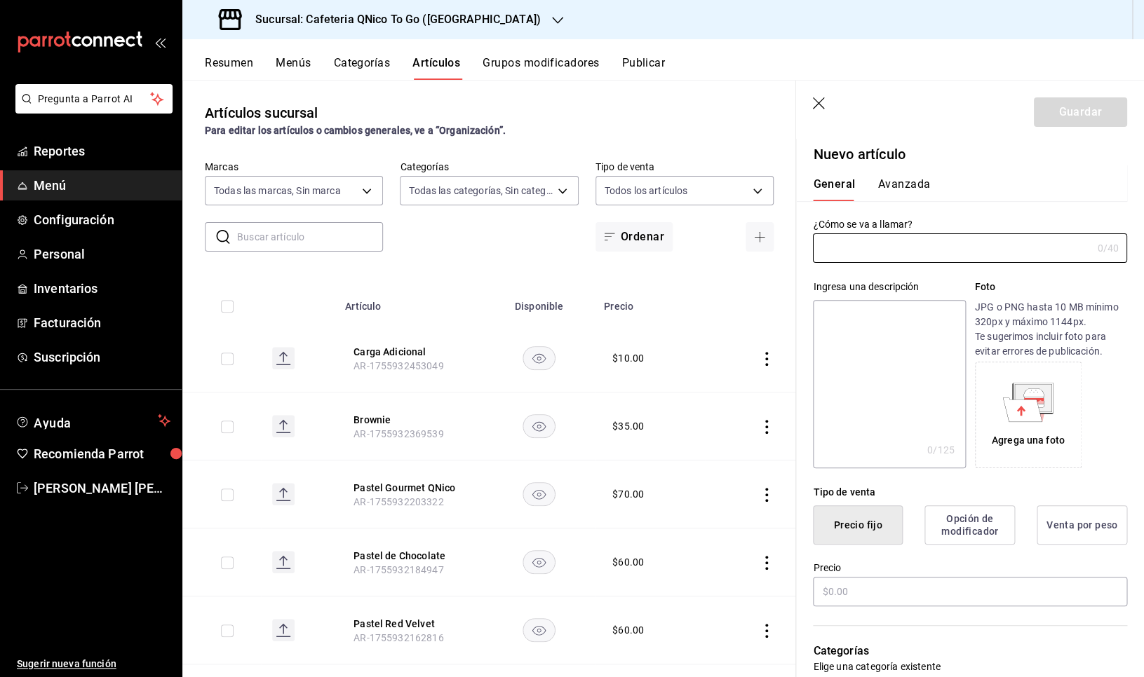
type input "AR-1756193366183"
click at [845, 247] on input "text" at bounding box center [952, 248] width 278 height 28
type input "Rol Sencillo"
click at [829, 591] on input "text" at bounding box center [970, 591] width 314 height 29
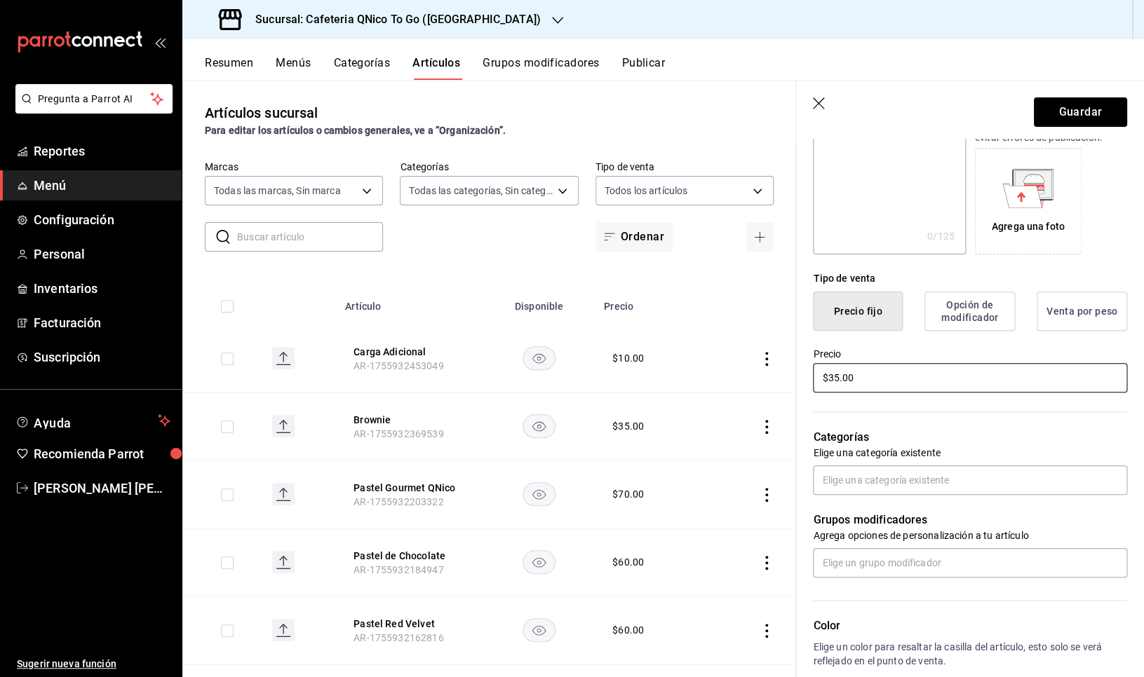
scroll to position [216, 0]
type input "$38.00"
click at [952, 459] on div "Categorías Elige una categoría existente" at bounding box center [961, 443] width 331 height 100
click at [952, 476] on input "text" at bounding box center [970, 478] width 314 height 29
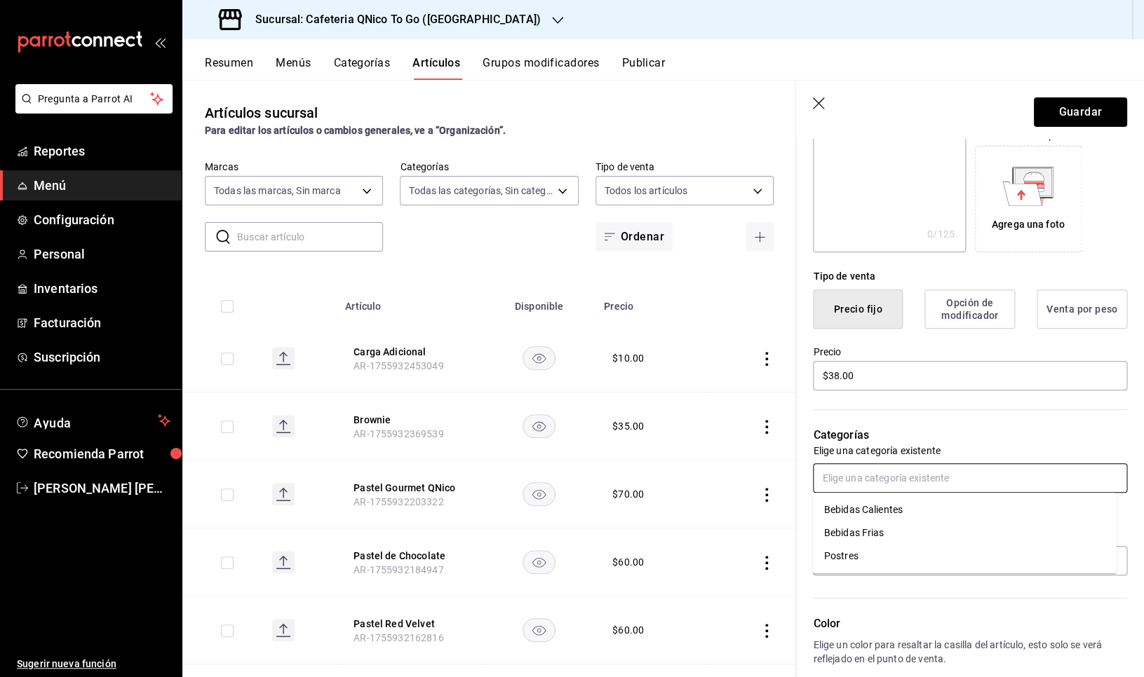
click at [879, 560] on li "Postres" at bounding box center [965, 556] width 304 height 23
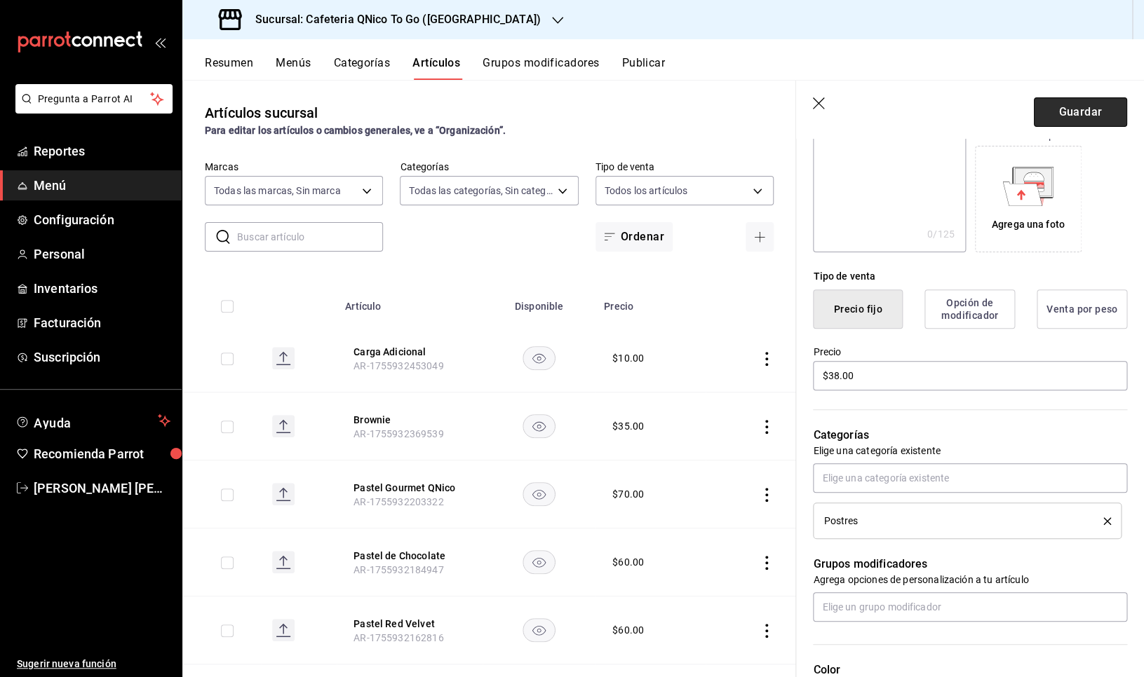
click at [1069, 112] on button "Guardar" at bounding box center [1080, 111] width 93 height 29
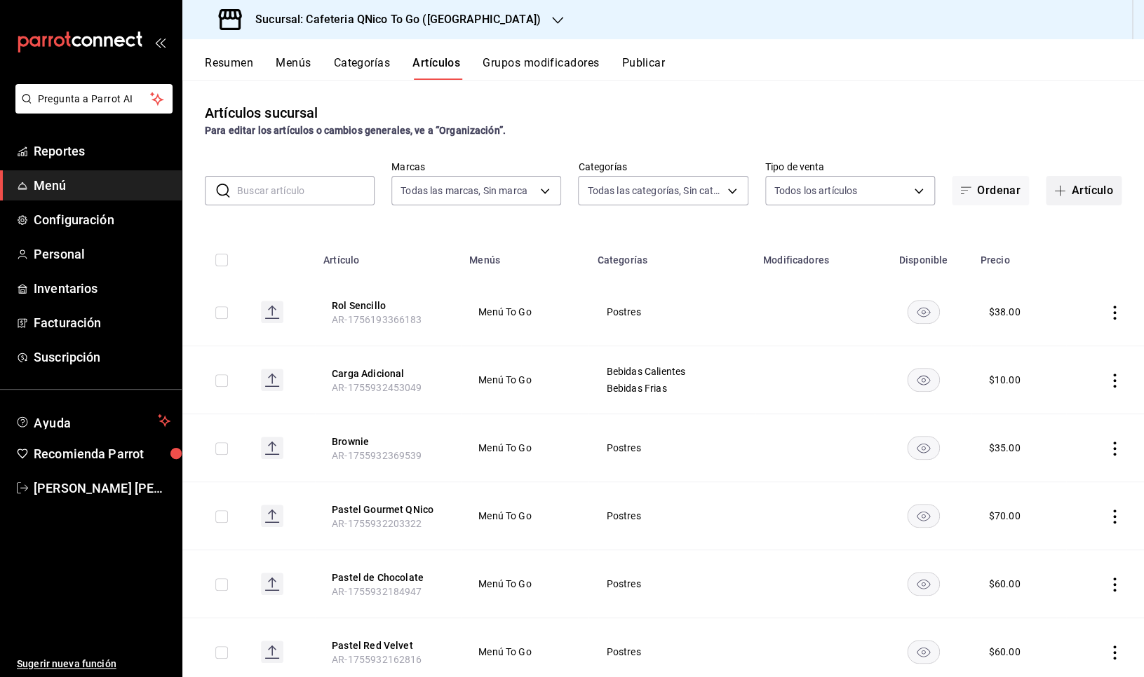
click at [1055, 189] on span "button" at bounding box center [1062, 190] width 17 height 11
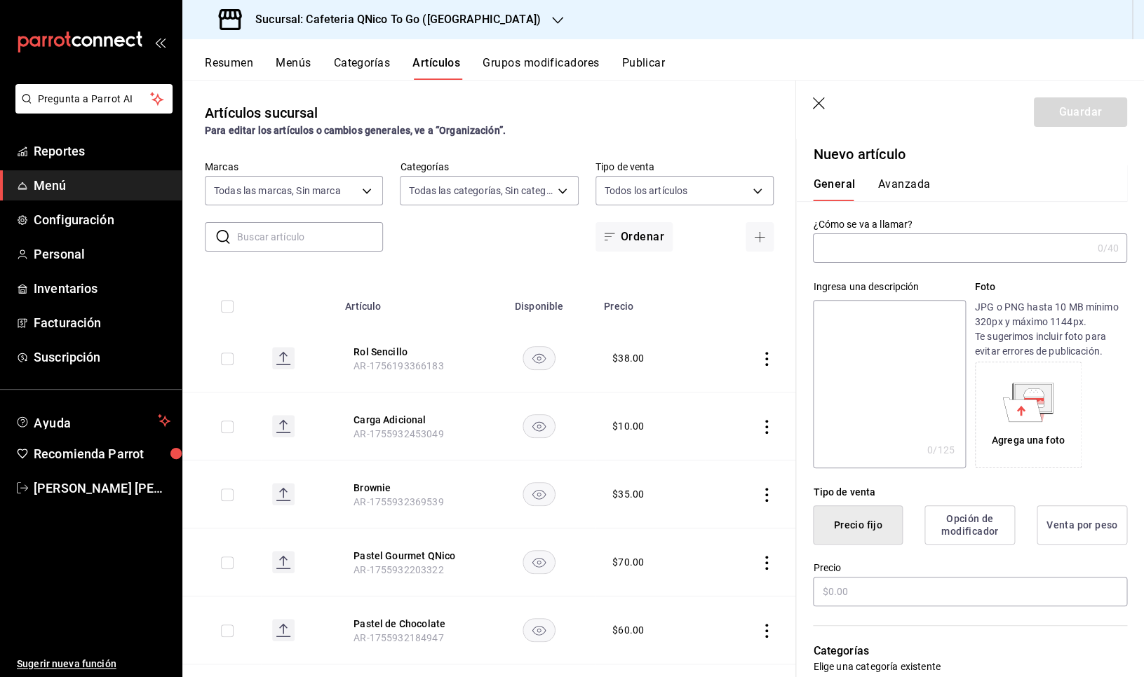
click at [870, 252] on input "text" at bounding box center [952, 248] width 278 height 28
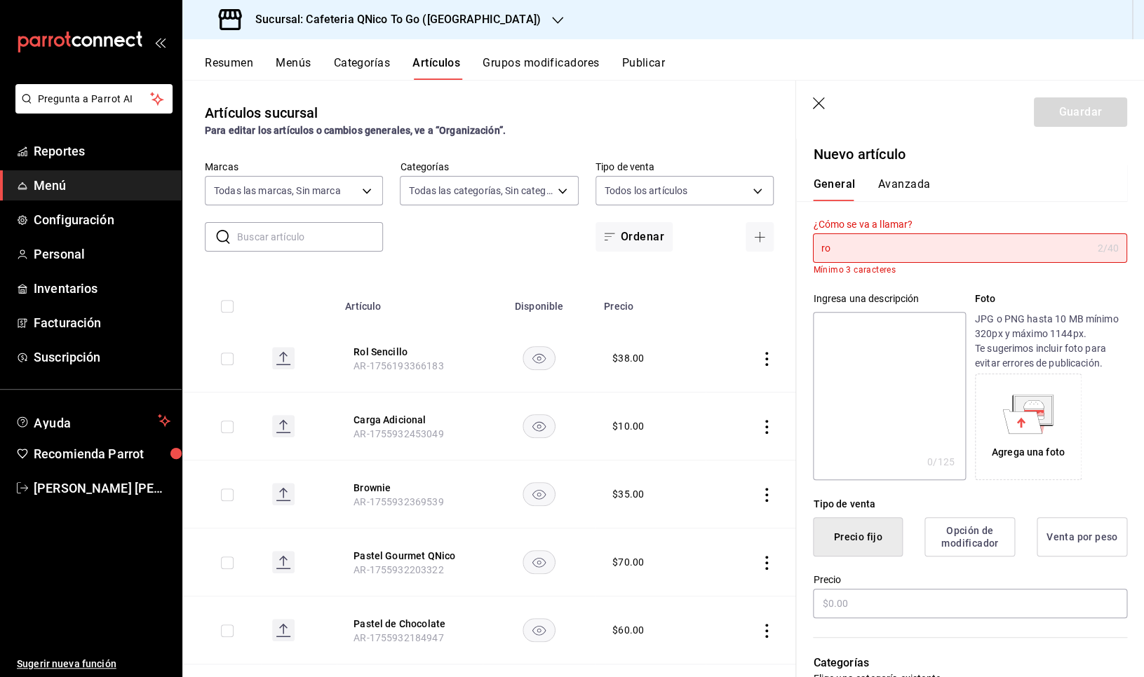
type input "r"
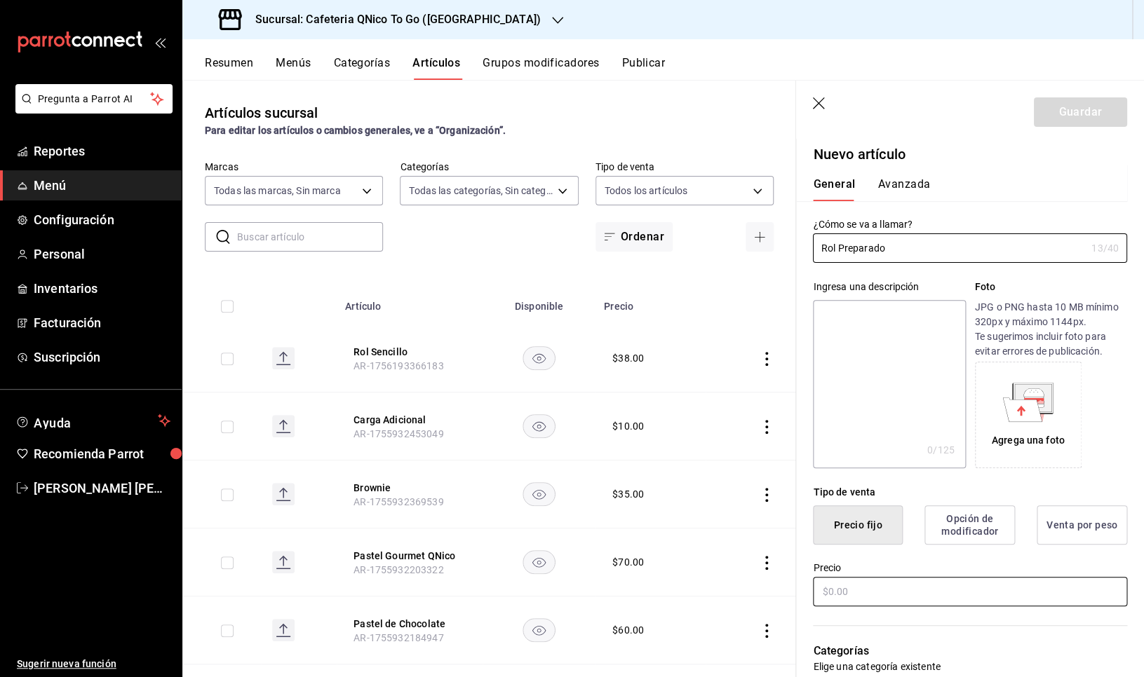
type input "Rol Preparado"
click at [859, 583] on input "text" at bounding box center [970, 591] width 314 height 29
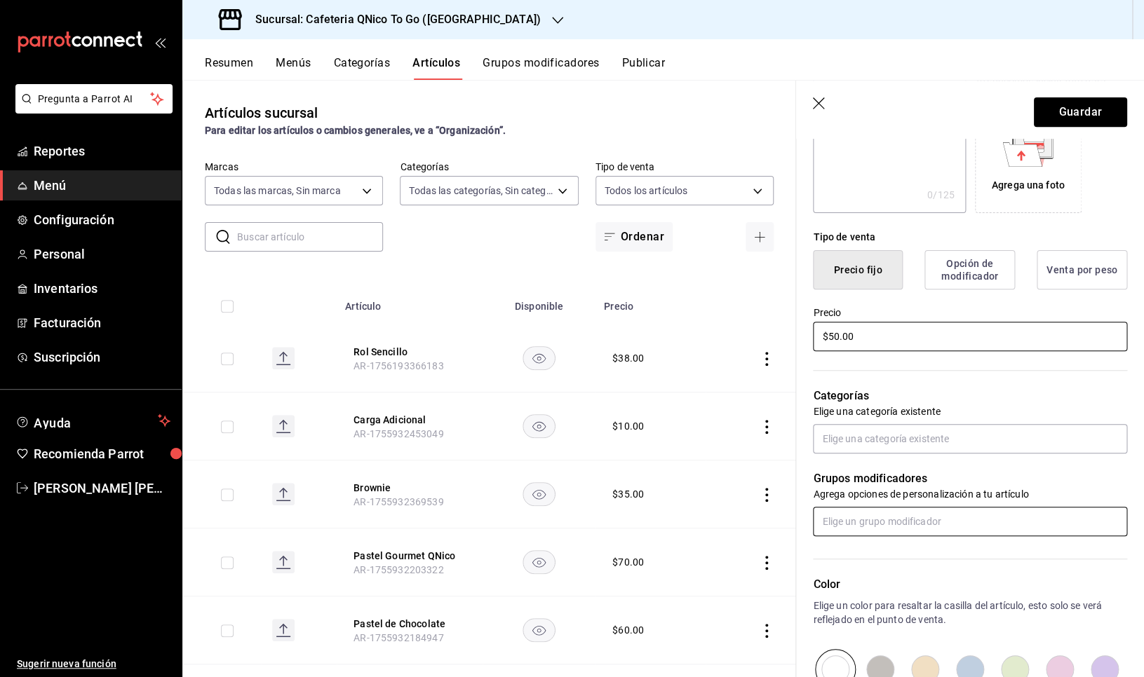
scroll to position [328, 0]
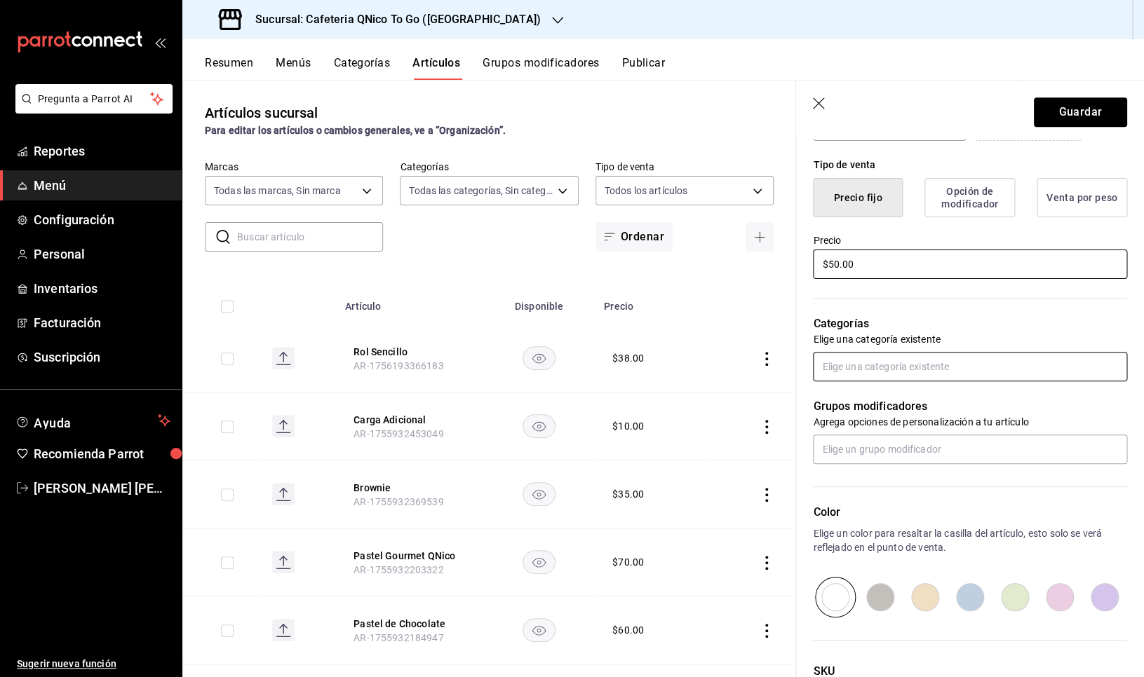
type input "$50.00"
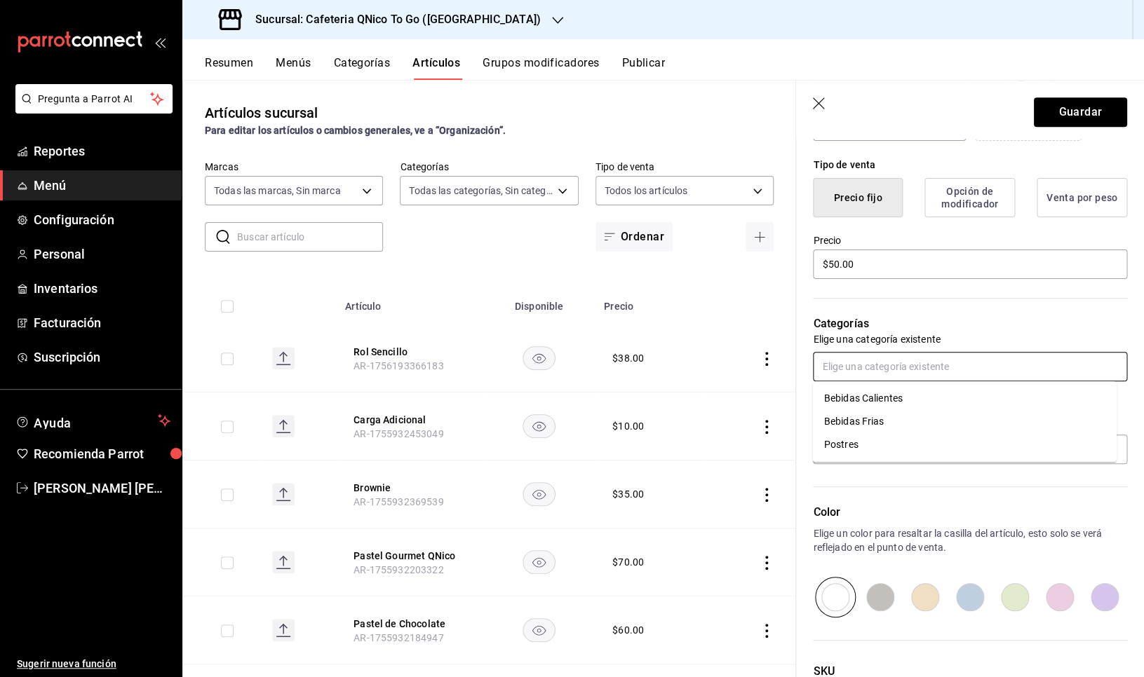
click at [967, 364] on input "text" at bounding box center [970, 366] width 314 height 29
click at [901, 445] on li "Postres" at bounding box center [965, 444] width 304 height 23
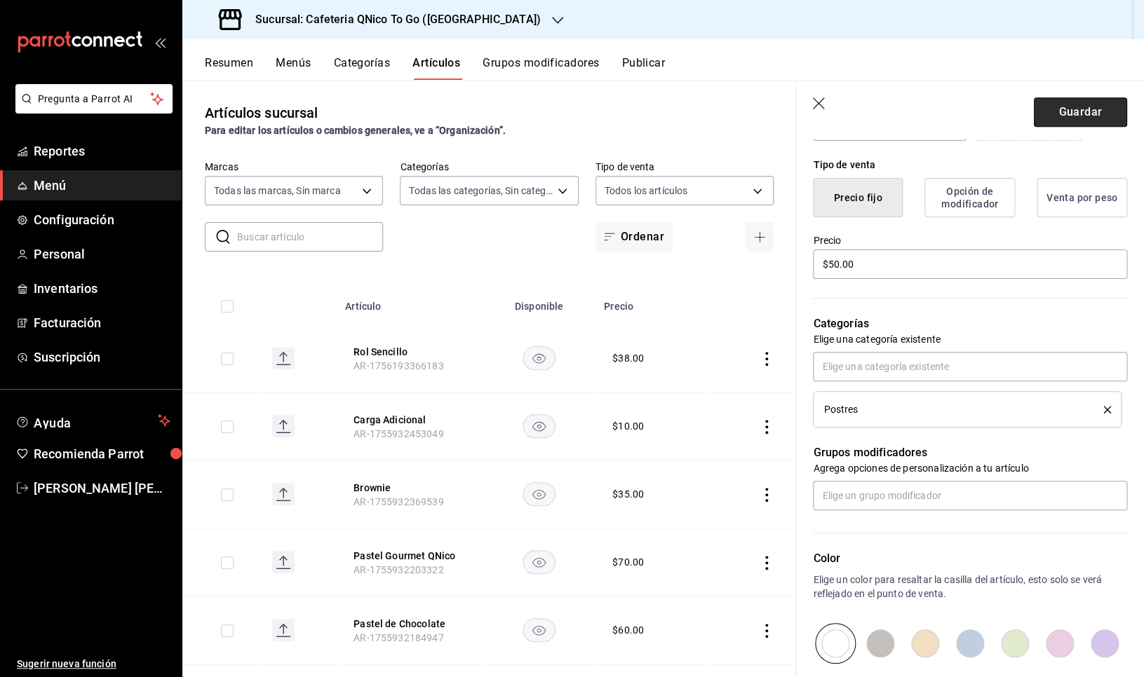
click at [1062, 109] on button "Guardar" at bounding box center [1080, 111] width 93 height 29
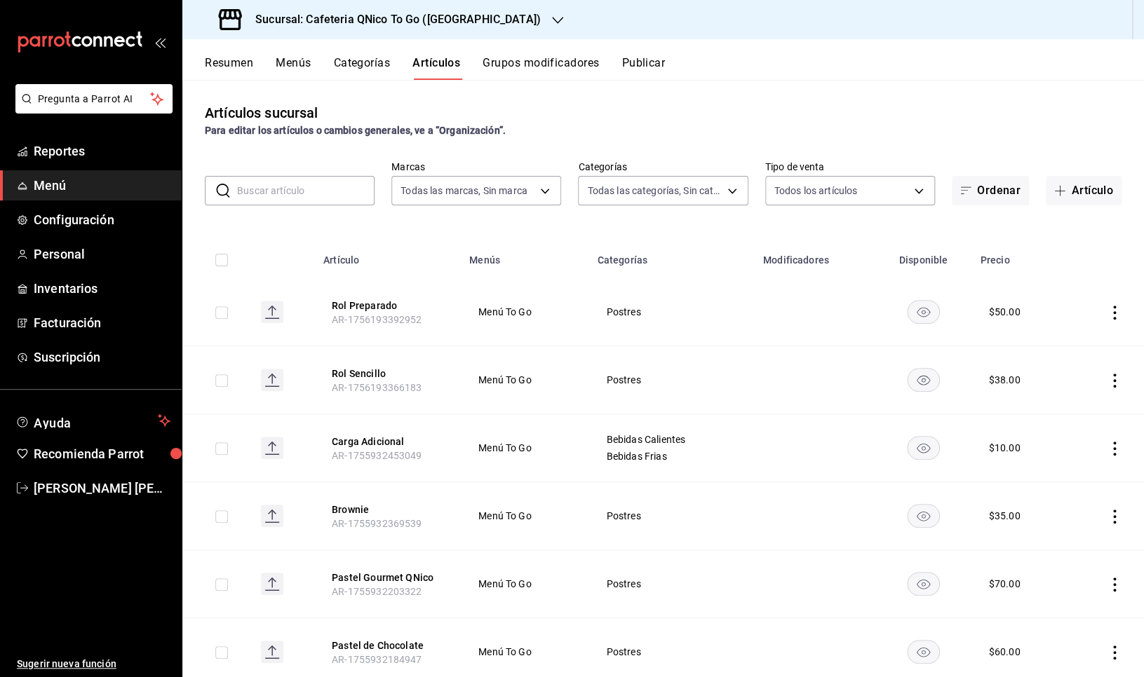
click at [236, 62] on button "Resumen" at bounding box center [229, 68] width 48 height 24
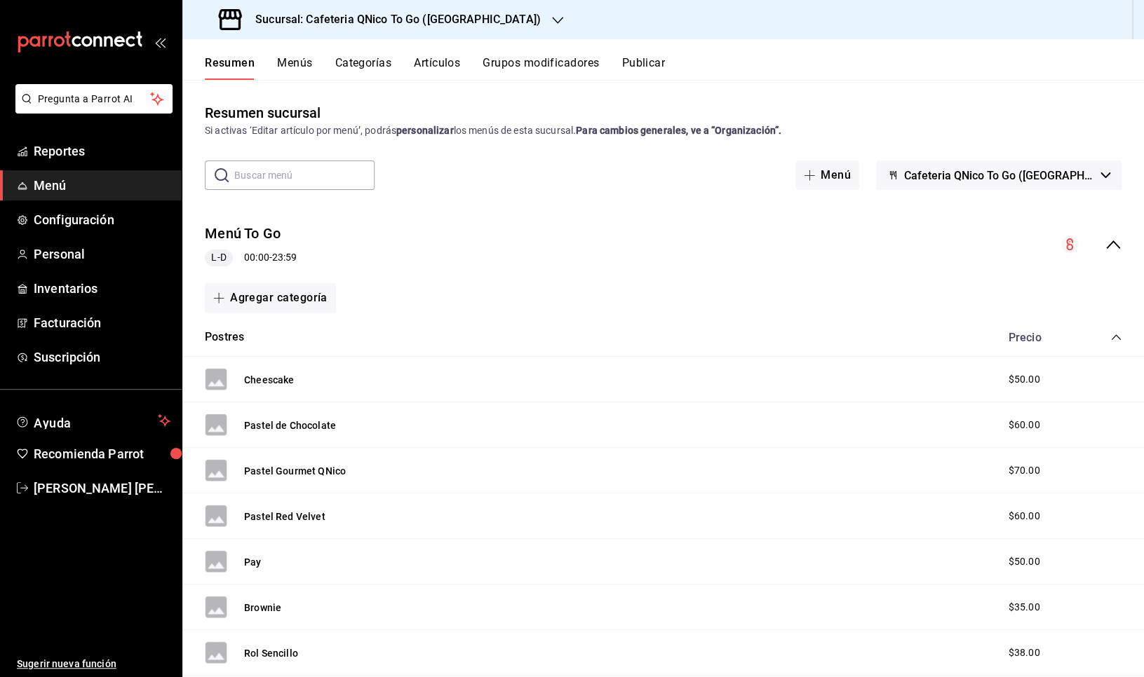
click at [643, 76] on button "Publicar" at bounding box center [642, 68] width 43 height 24
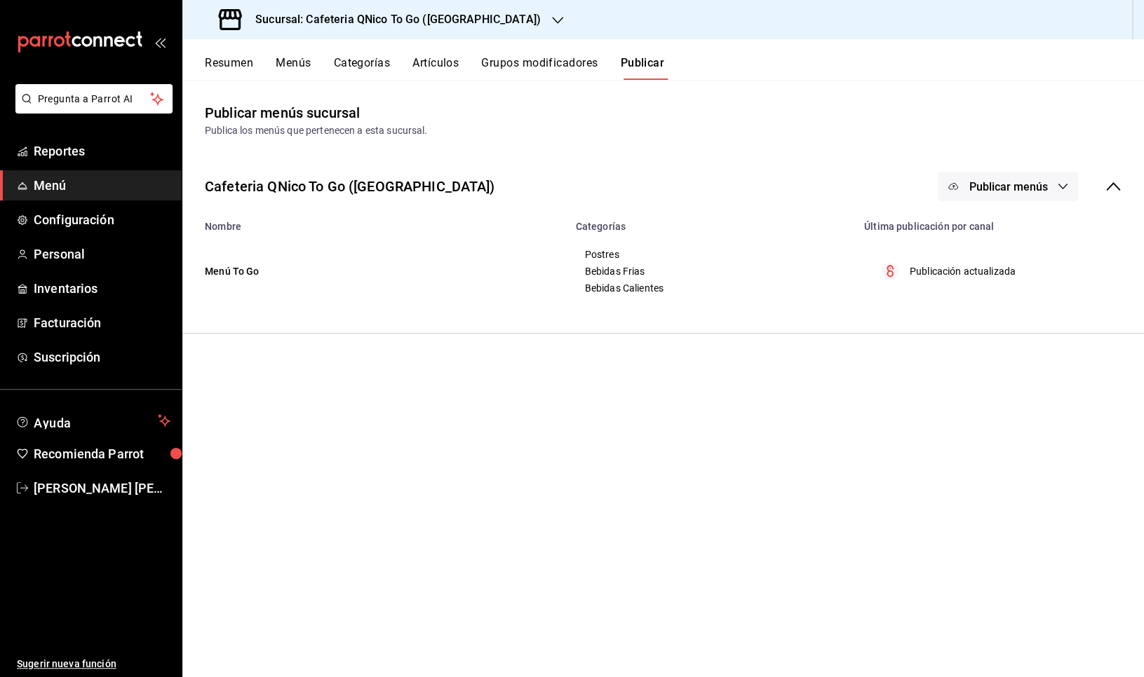
click at [1034, 186] on span "Publicar menús" at bounding box center [1008, 186] width 79 height 13
click at [1014, 236] on span "Punto de venta" at bounding box center [1027, 232] width 67 height 15
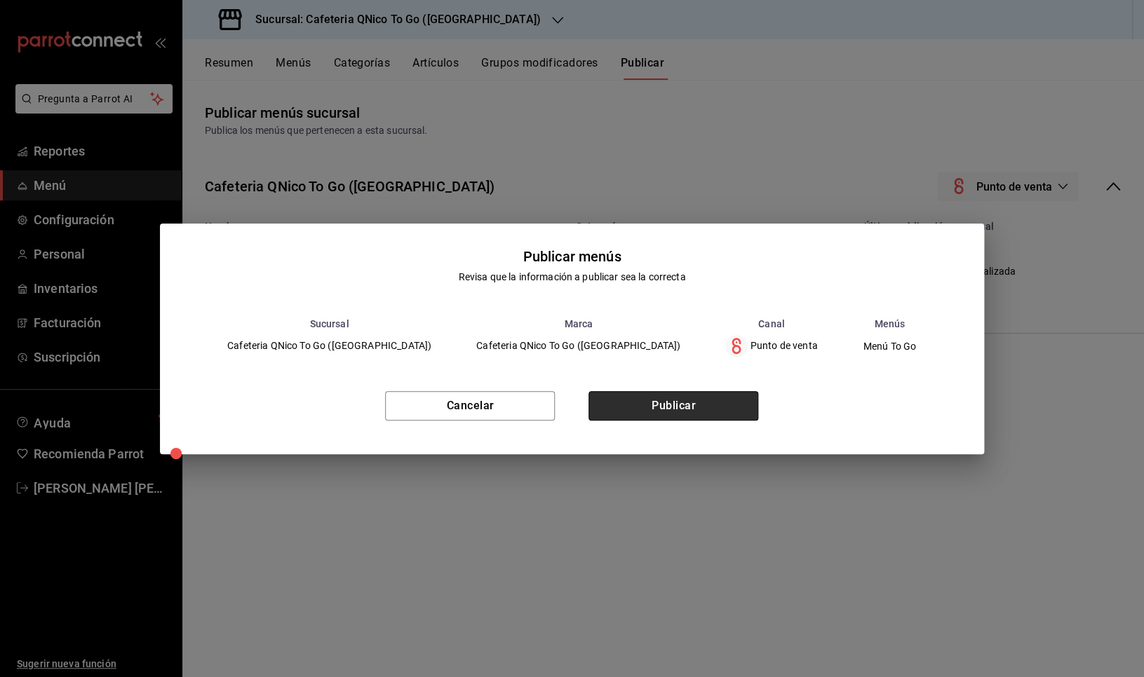
click at [711, 402] on button "Publicar" at bounding box center [673, 405] width 170 height 29
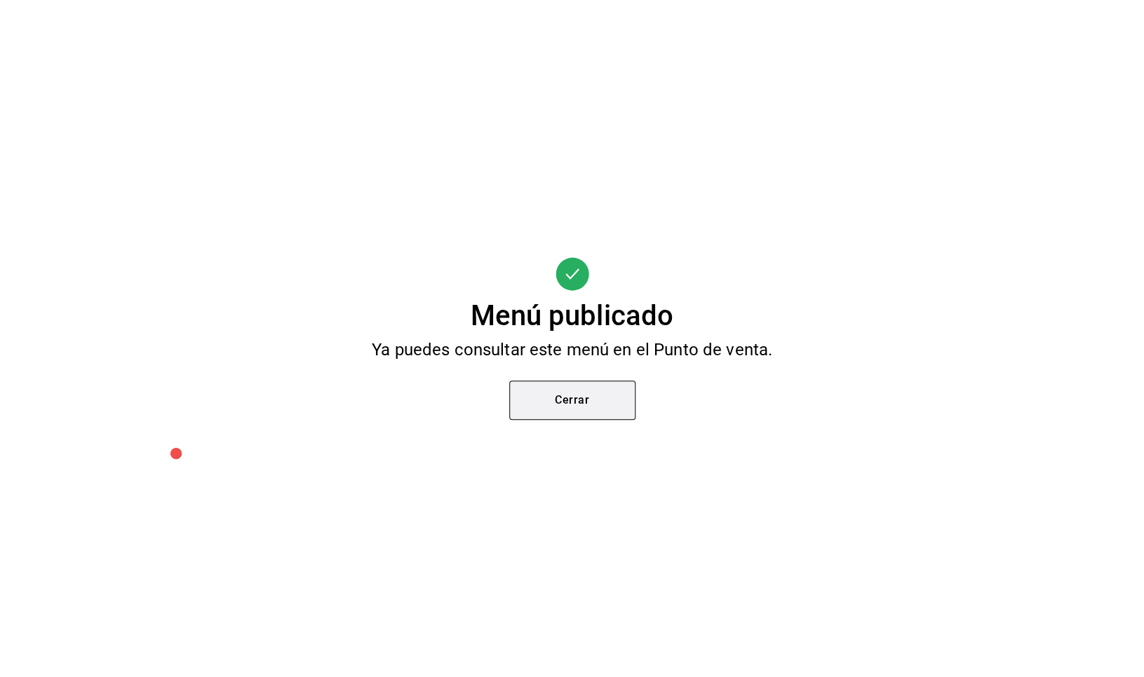
click at [557, 414] on button "Cerrar" at bounding box center [572, 400] width 126 height 39
